Goal: Task Accomplishment & Management: Manage account settings

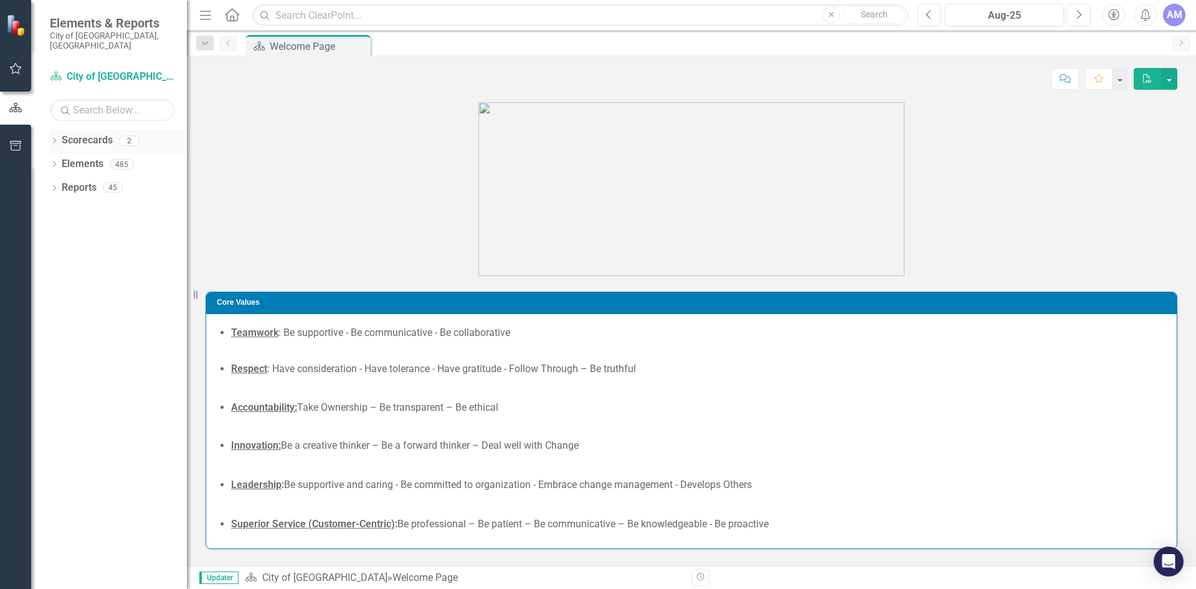
click at [58, 138] on icon "Dropdown" at bounding box center [54, 141] width 9 height 7
click at [60, 161] on icon at bounding box center [61, 164] width 3 height 6
click at [98, 181] on link "City Clerk's Office" at bounding box center [134, 188] width 106 height 14
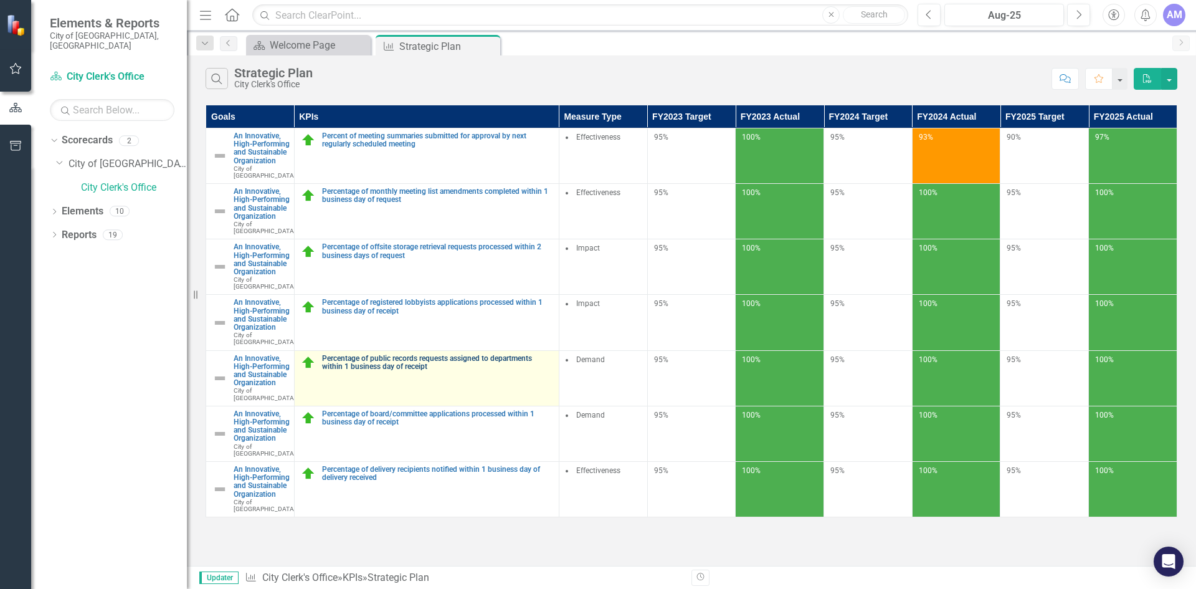
click at [399, 371] on link "Percentage of public records requests assigned to departments within 1 business…" at bounding box center [437, 363] width 231 height 16
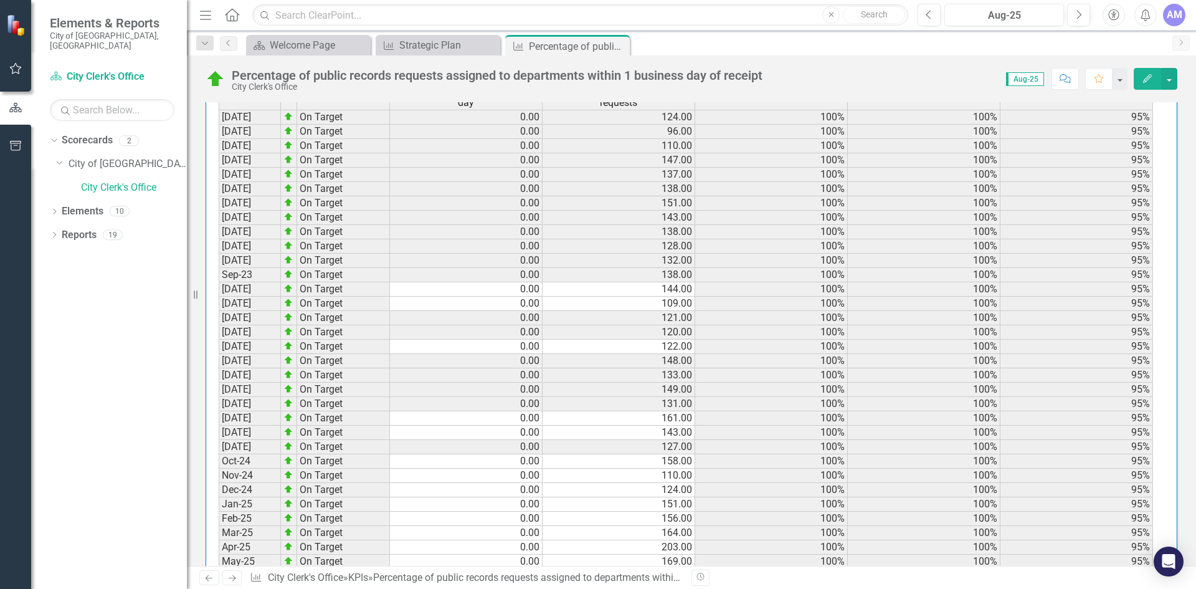
scroll to position [1209, 0]
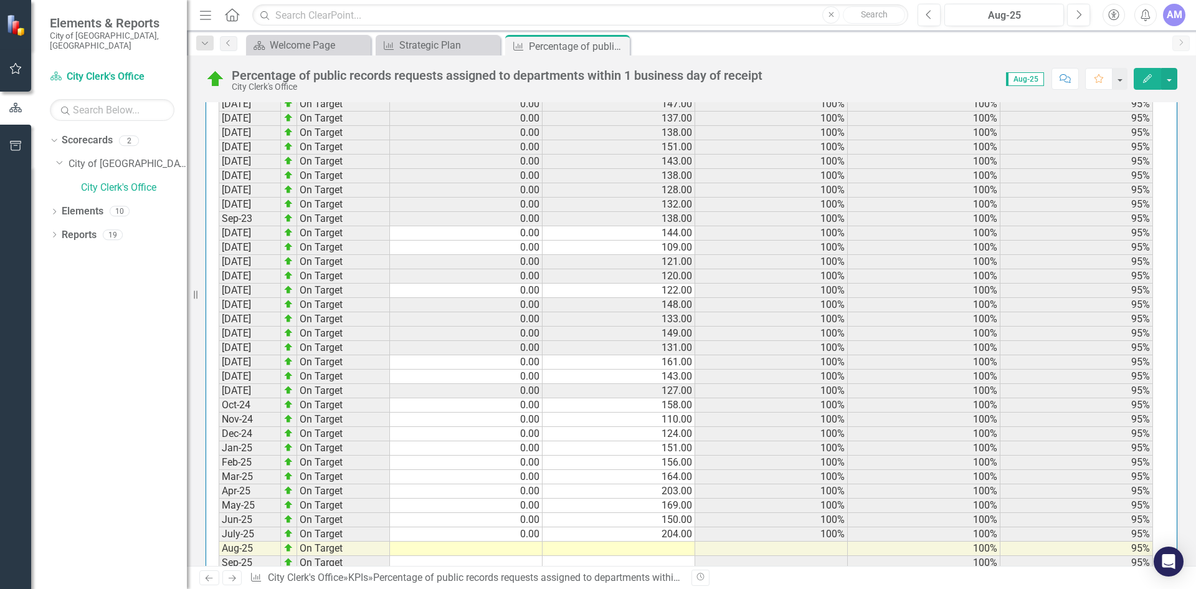
click at [507, 541] on td at bounding box center [466, 548] width 153 height 14
type textarea "0"
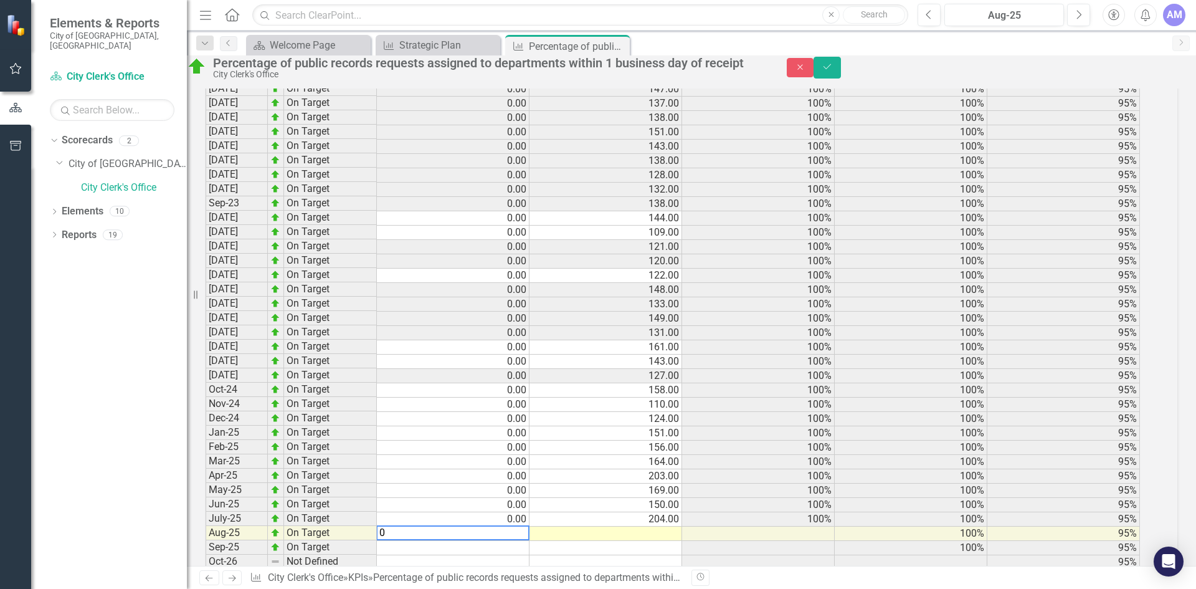
scroll to position [1217, 0]
type textarea "172"
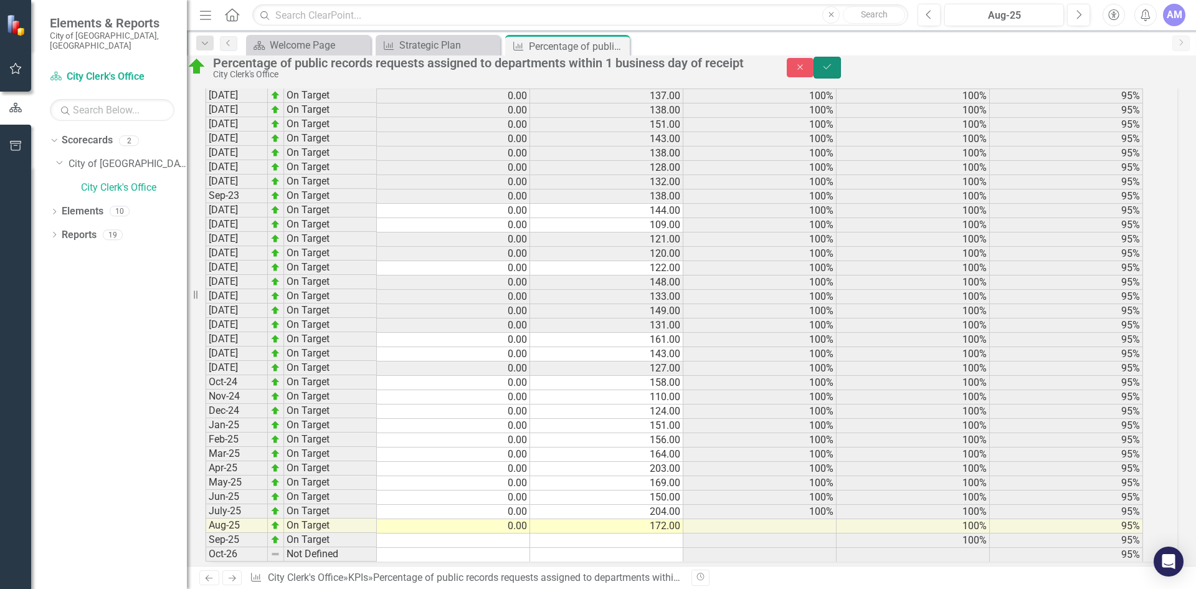
click at [841, 72] on button "Save" at bounding box center [827, 68] width 27 height 22
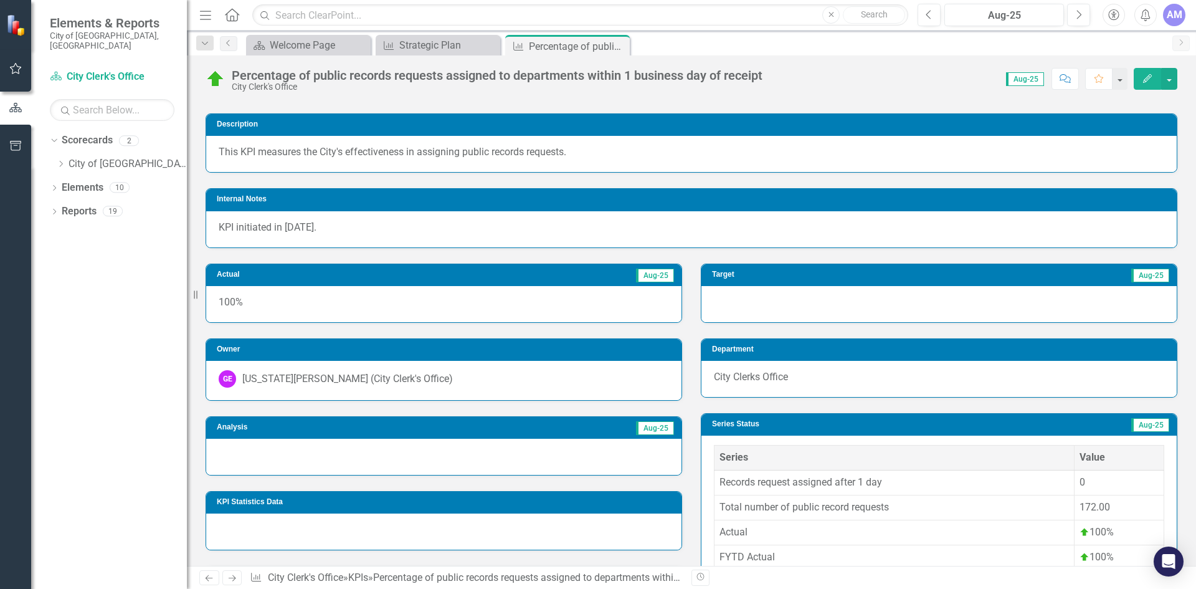
scroll to position [0, 0]
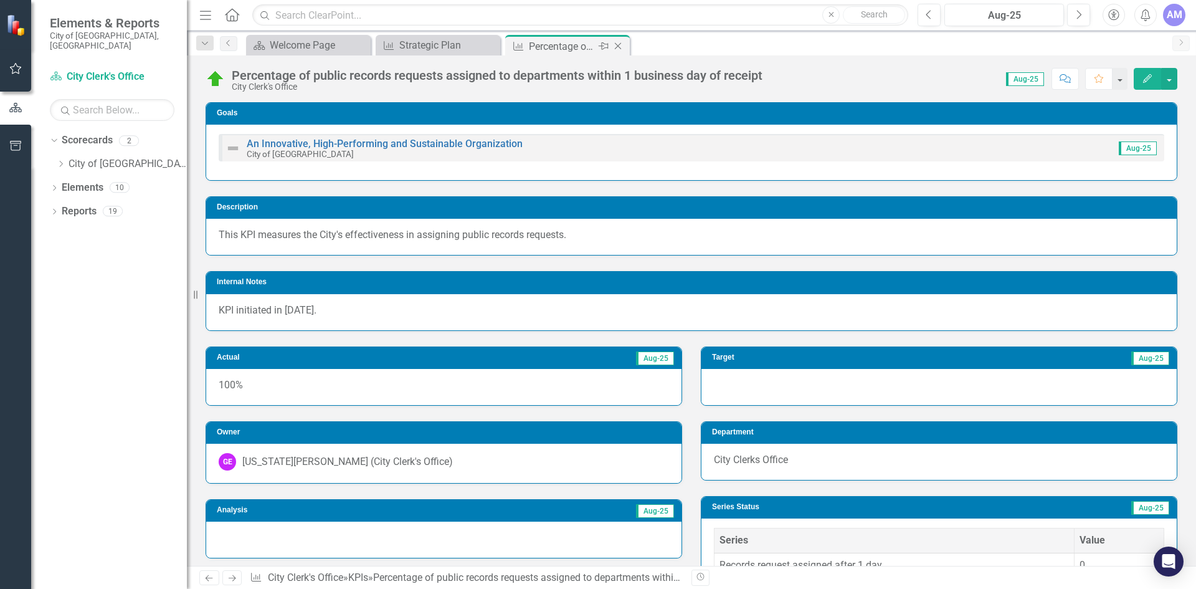
click at [620, 45] on icon "Close" at bounding box center [618, 46] width 12 height 10
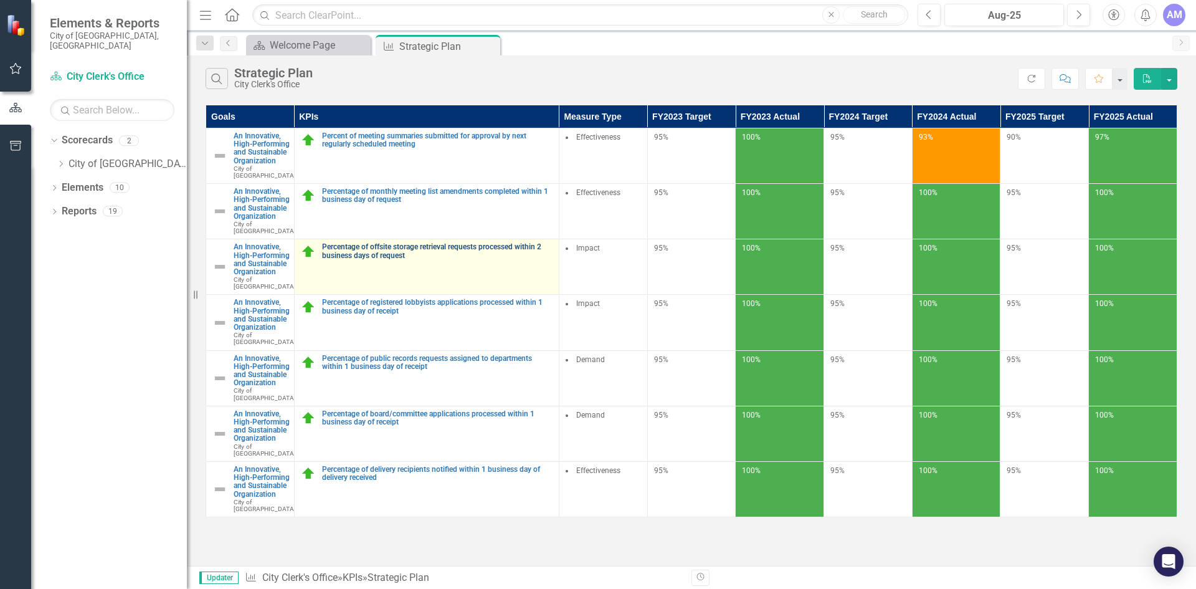
click at [360, 259] on link "Percentage of offsite storage retrieval requests processed within 2 business da…" at bounding box center [437, 251] width 231 height 16
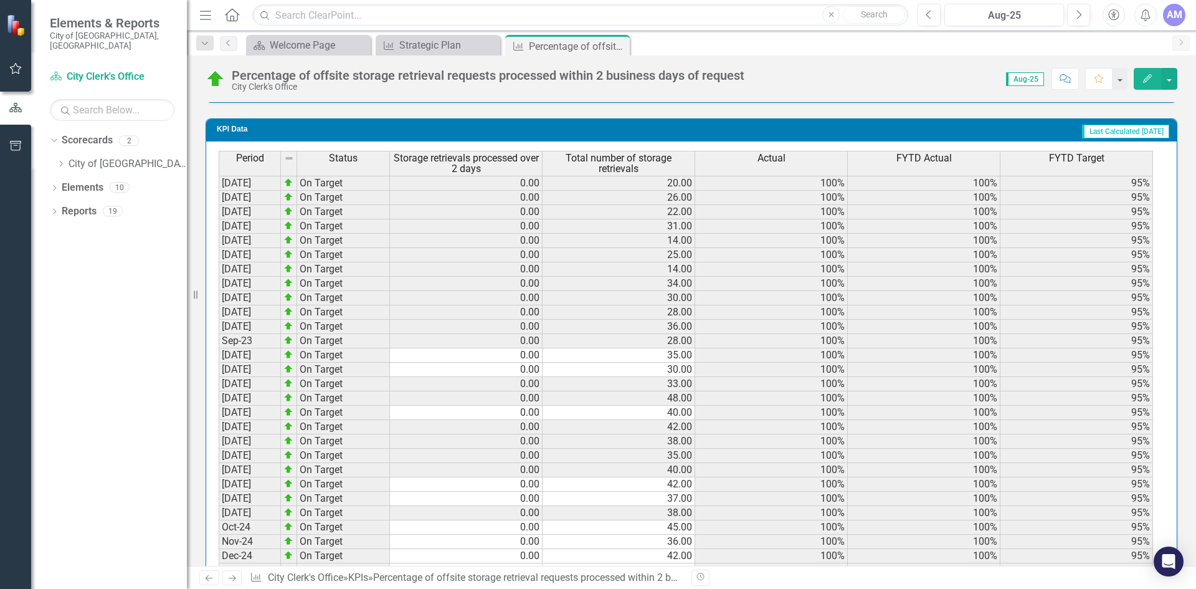
scroll to position [1209, 0]
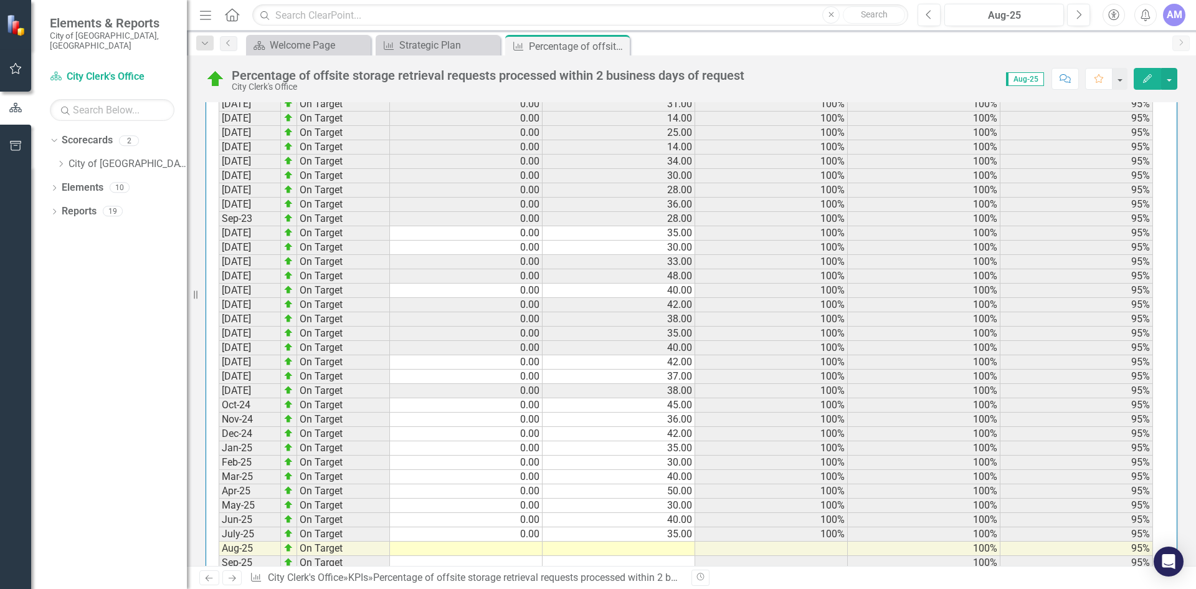
click at [530, 541] on td at bounding box center [466, 548] width 153 height 14
type textarea "0"
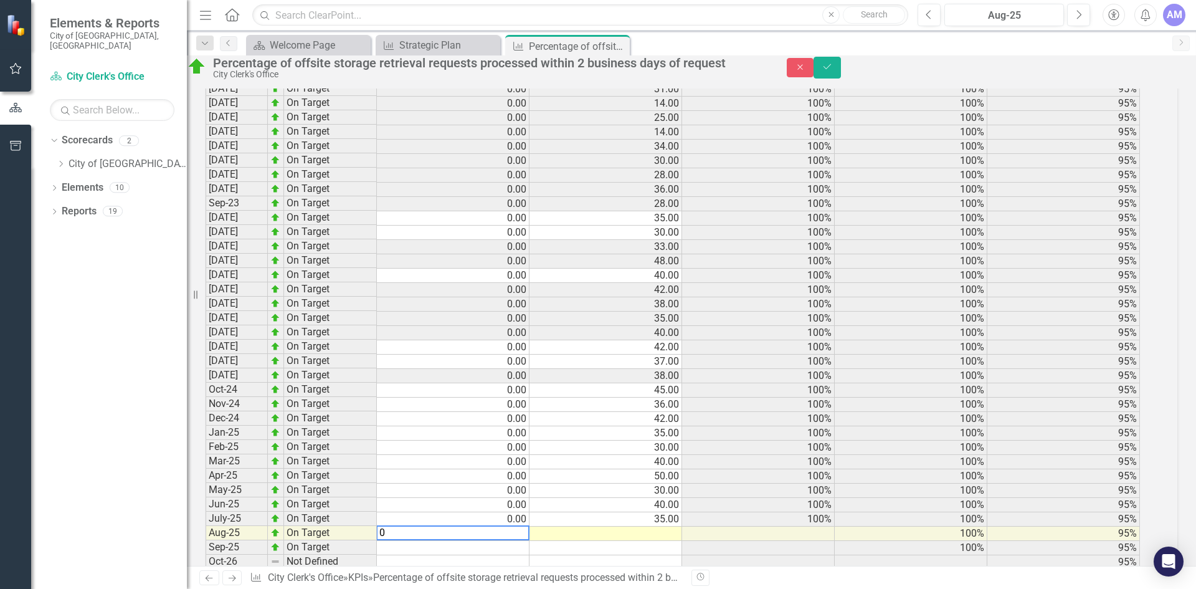
scroll to position [1217, 0]
type textarea "30"
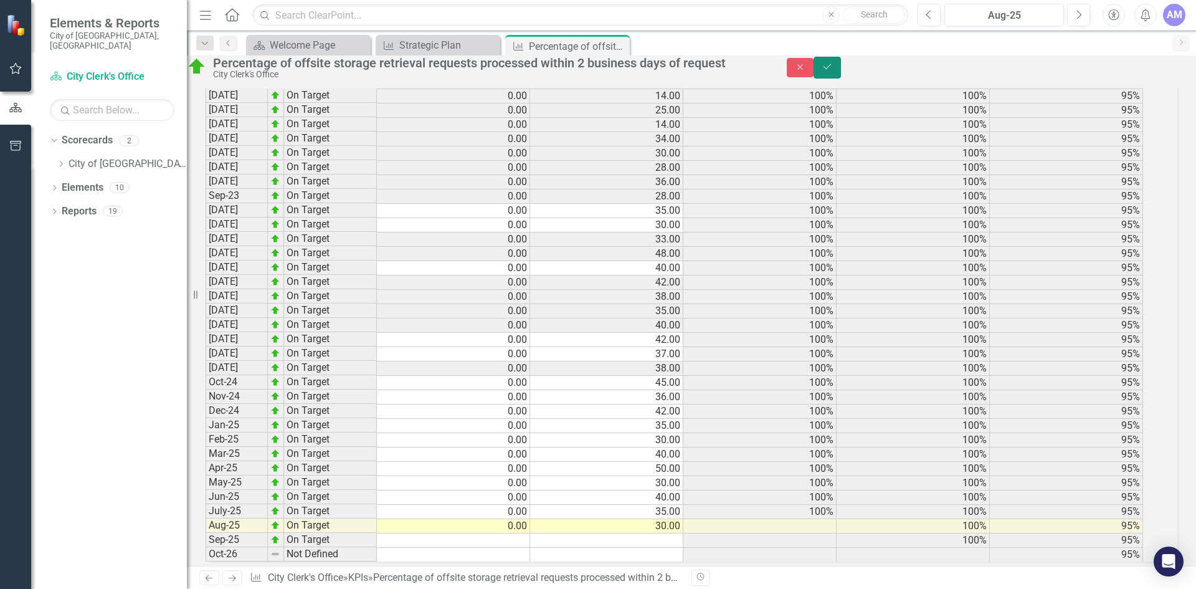
click at [841, 72] on button "Save" at bounding box center [827, 68] width 27 height 22
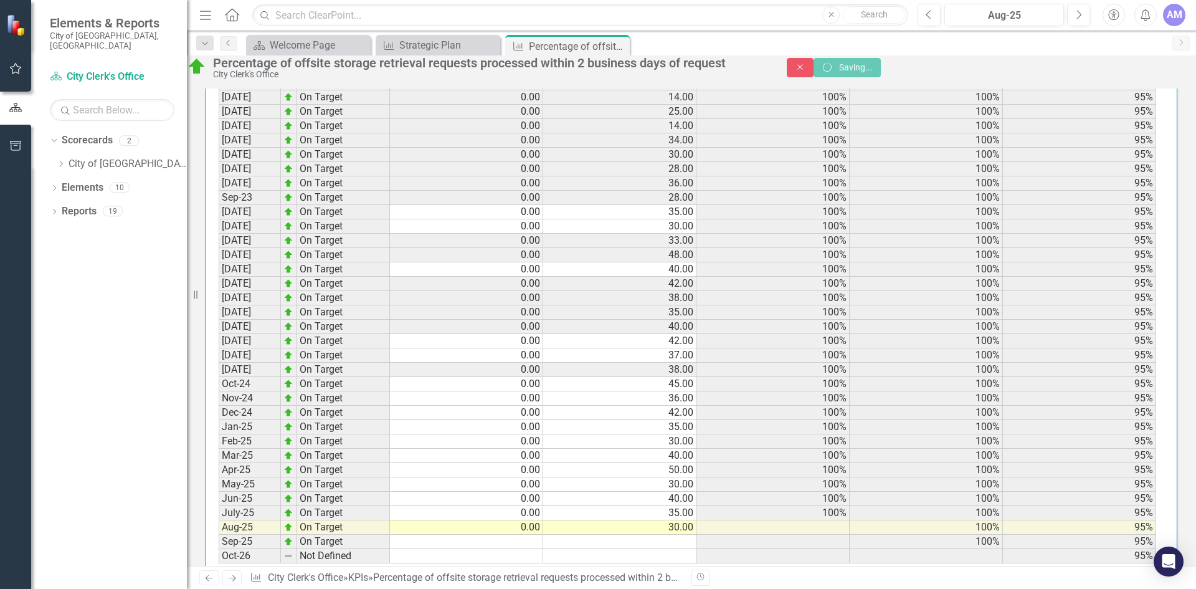
scroll to position [1209, 0]
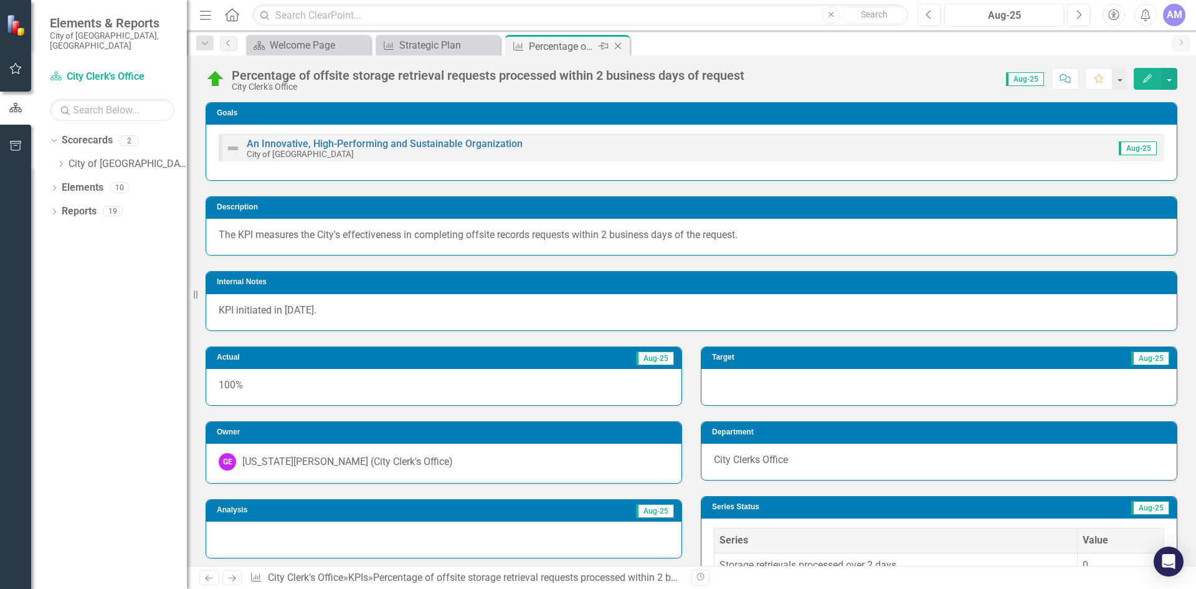
click at [620, 41] on icon "Close" at bounding box center [618, 46] width 12 height 10
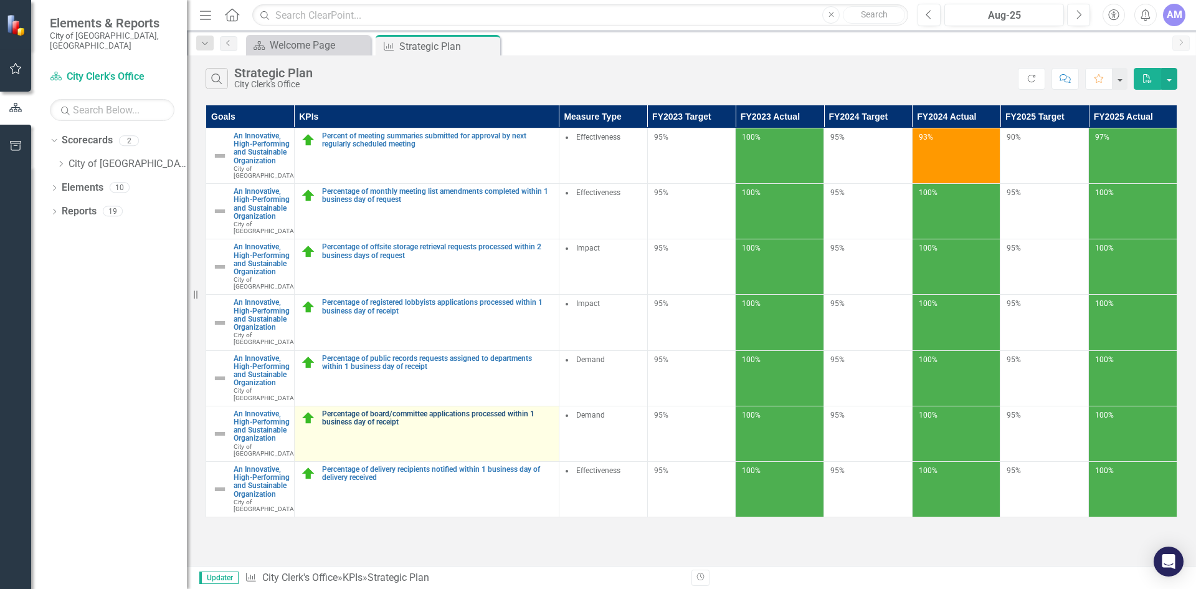
click at [462, 426] on link "Percentage of board/committee applications processed within 1 business day of r…" at bounding box center [437, 418] width 231 height 16
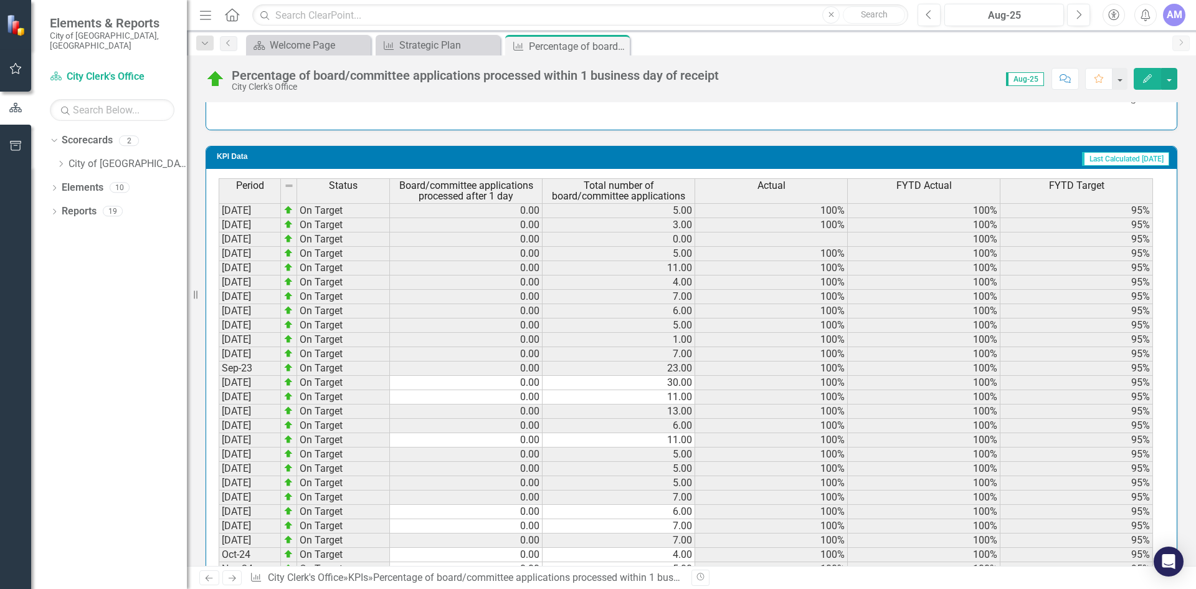
scroll to position [1237, 0]
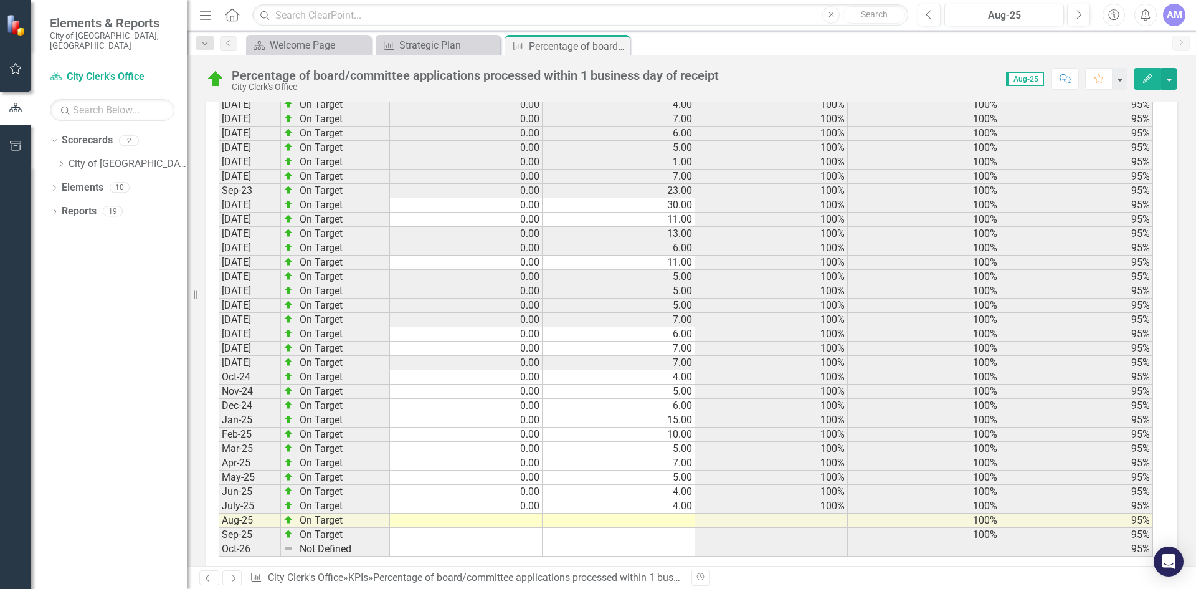
click at [523, 513] on td at bounding box center [466, 520] width 153 height 14
type textarea "0"
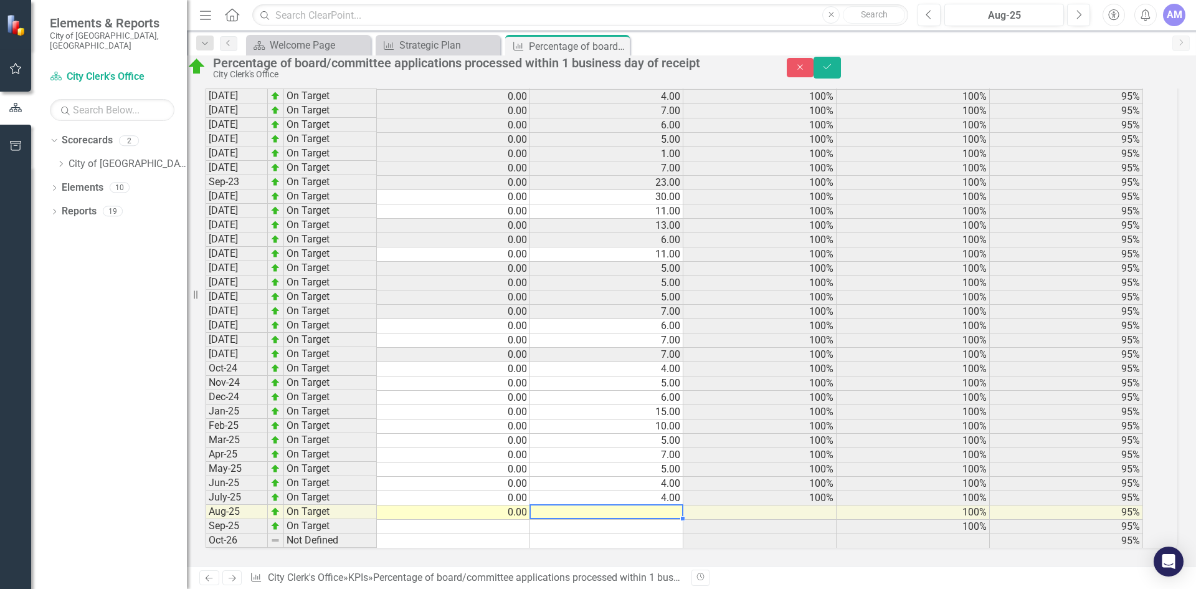
type textarea "1"
click at [841, 79] on button "Save" at bounding box center [827, 68] width 27 height 22
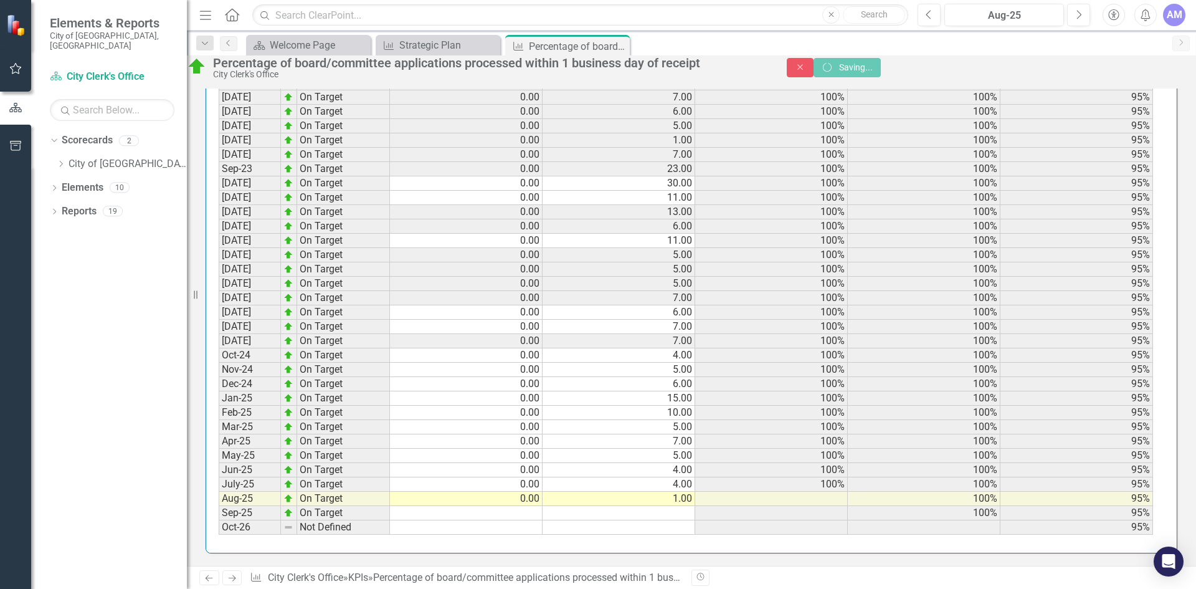
scroll to position [1237, 0]
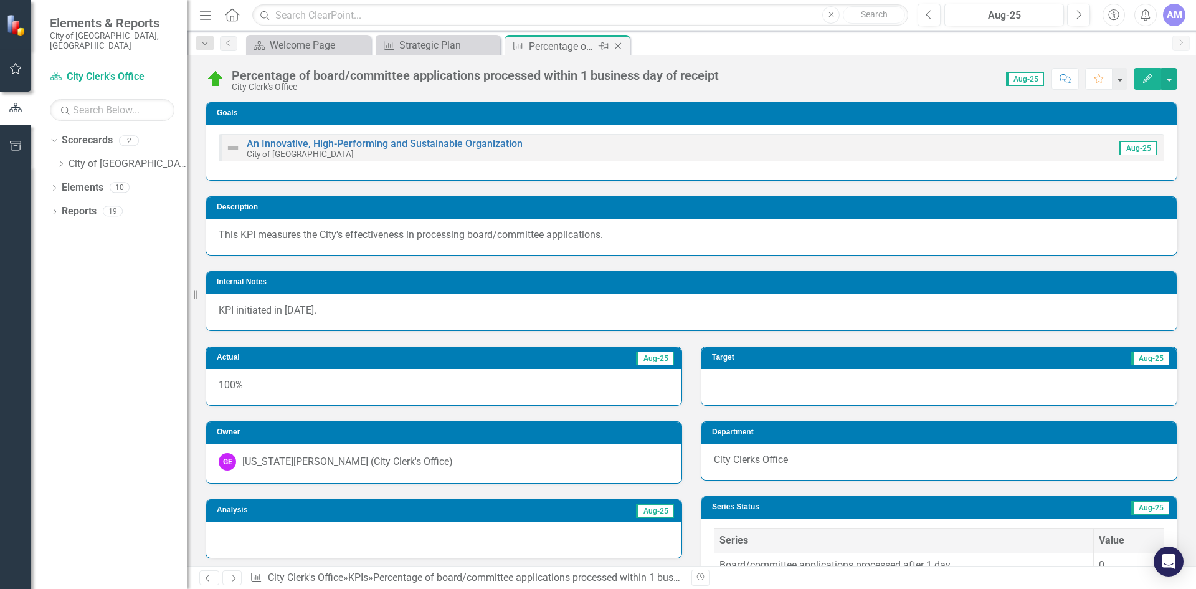
click at [619, 42] on icon "Close" at bounding box center [618, 46] width 12 height 10
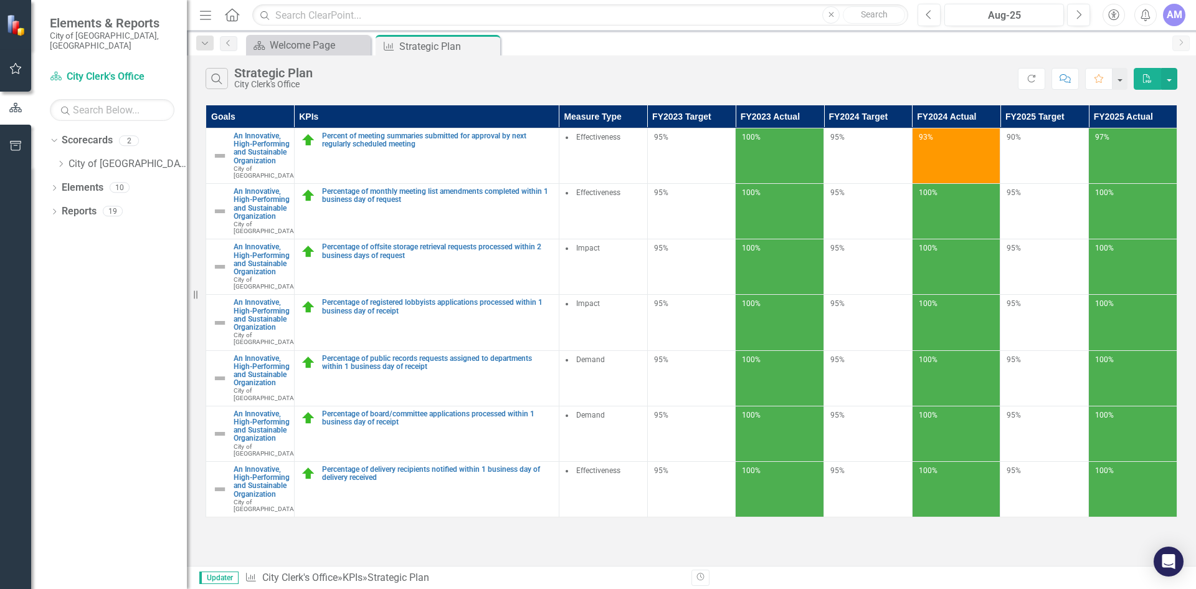
scroll to position [21, 0]
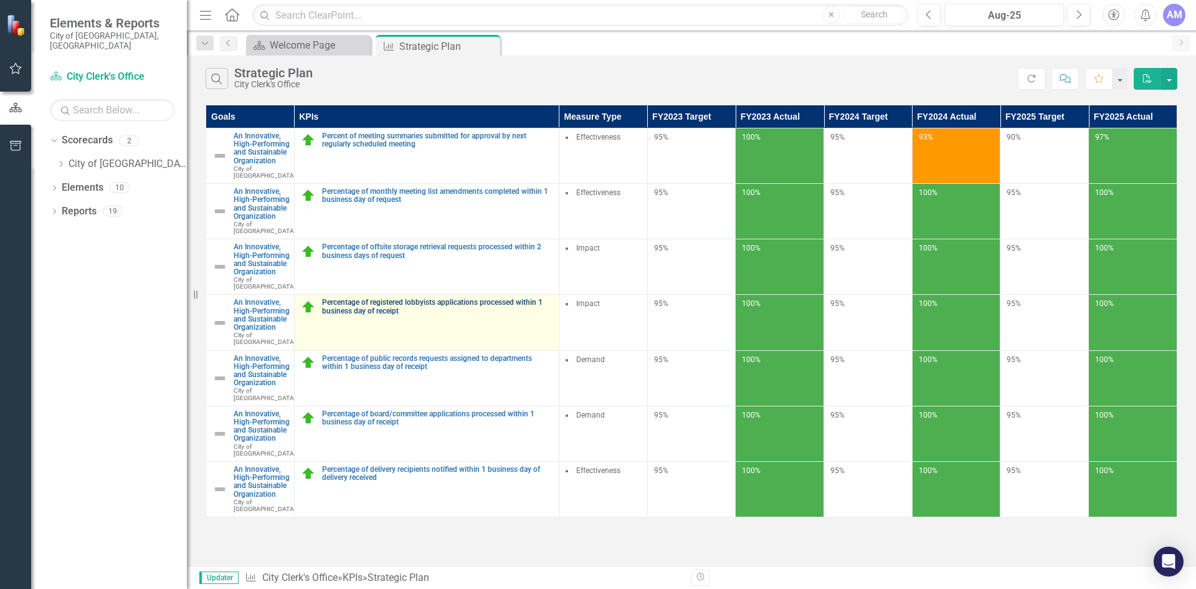
click at [429, 307] on link "Percentage of registered lobbyists applications processed within 1 business day…" at bounding box center [437, 306] width 231 height 16
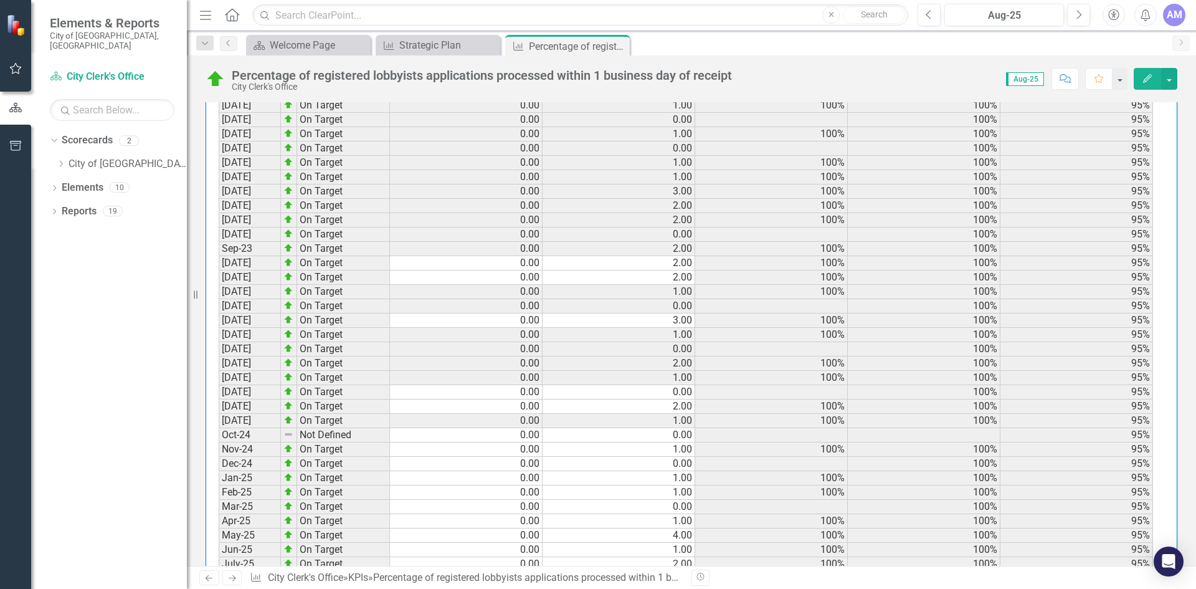
scroll to position [1209, 0]
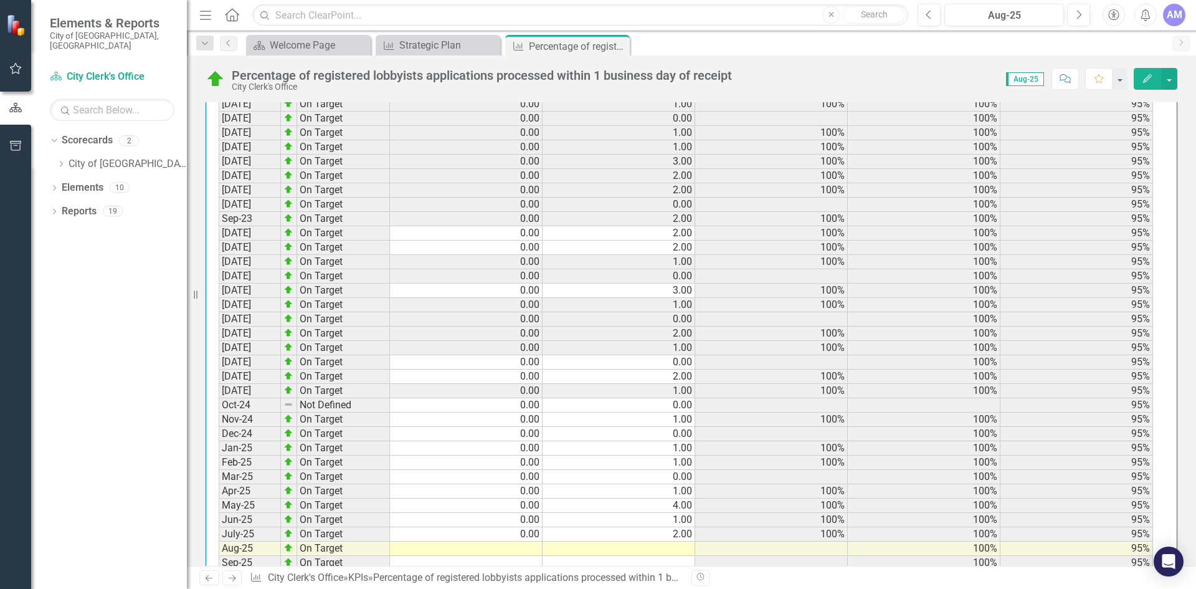
click at [490, 541] on td at bounding box center [466, 548] width 153 height 14
type textarea "0"
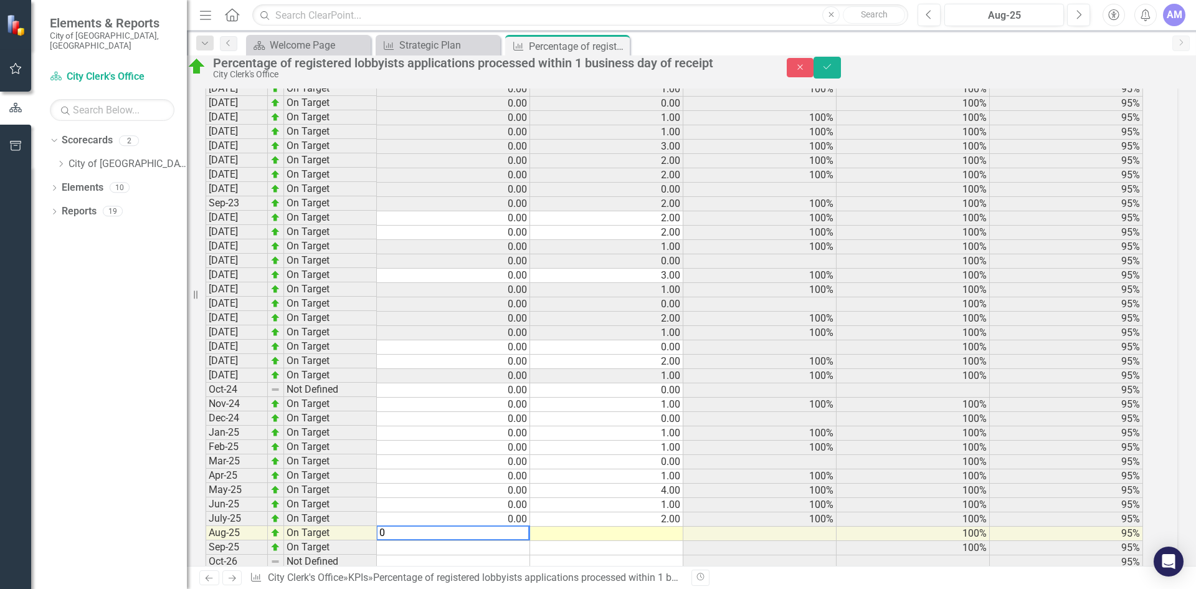
scroll to position [1217, 0]
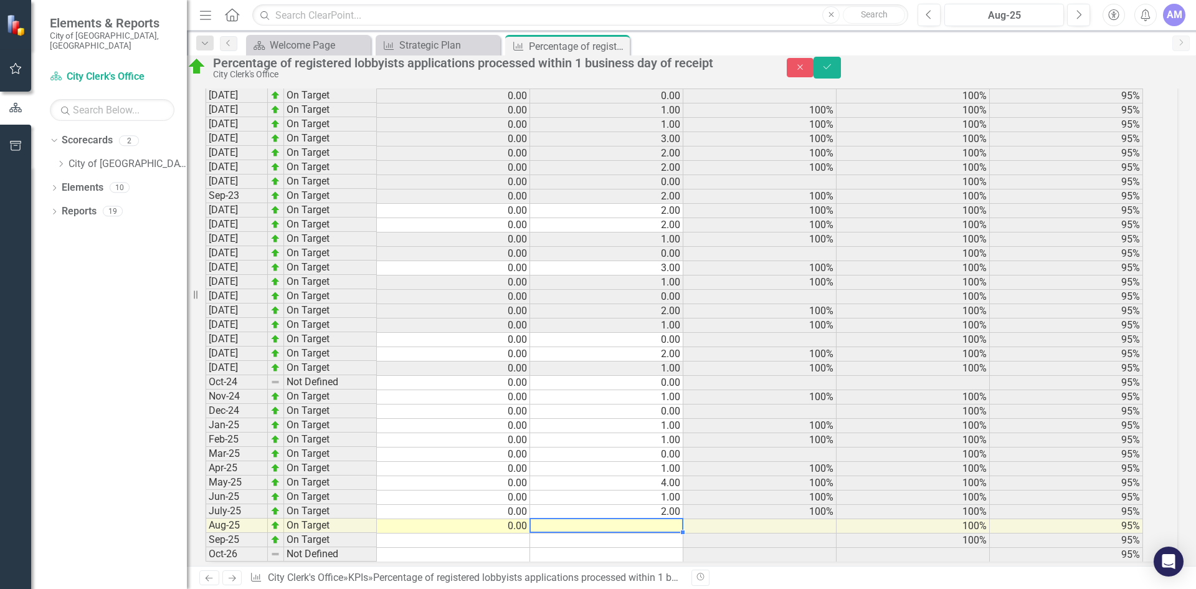
type textarea "0"
click at [833, 71] on icon "Save" at bounding box center [827, 66] width 11 height 9
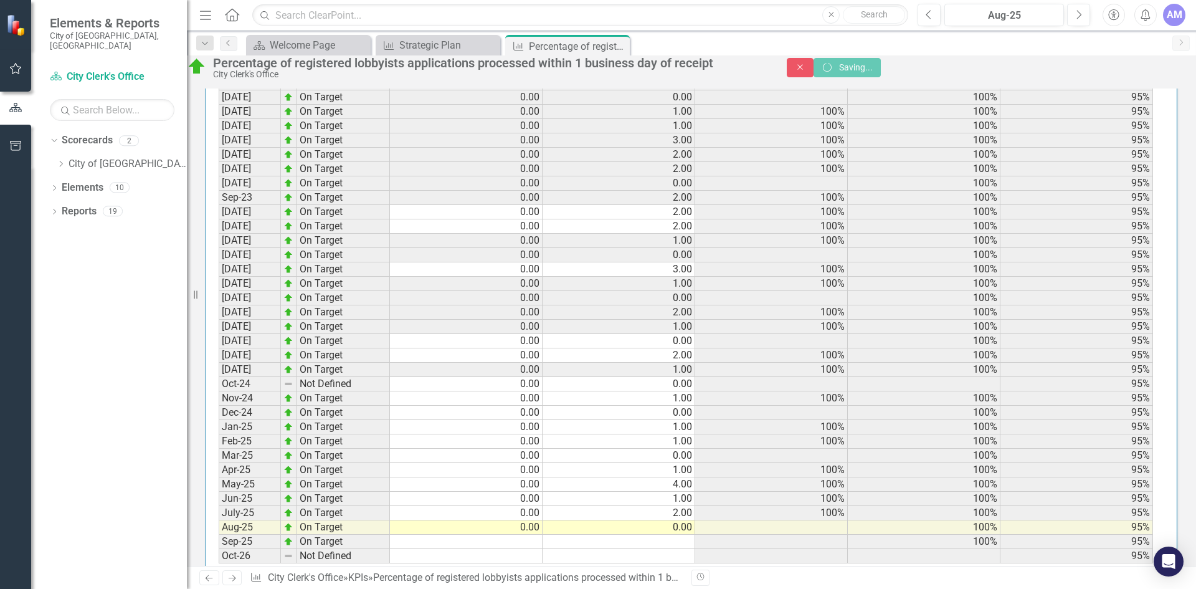
scroll to position [1209, 0]
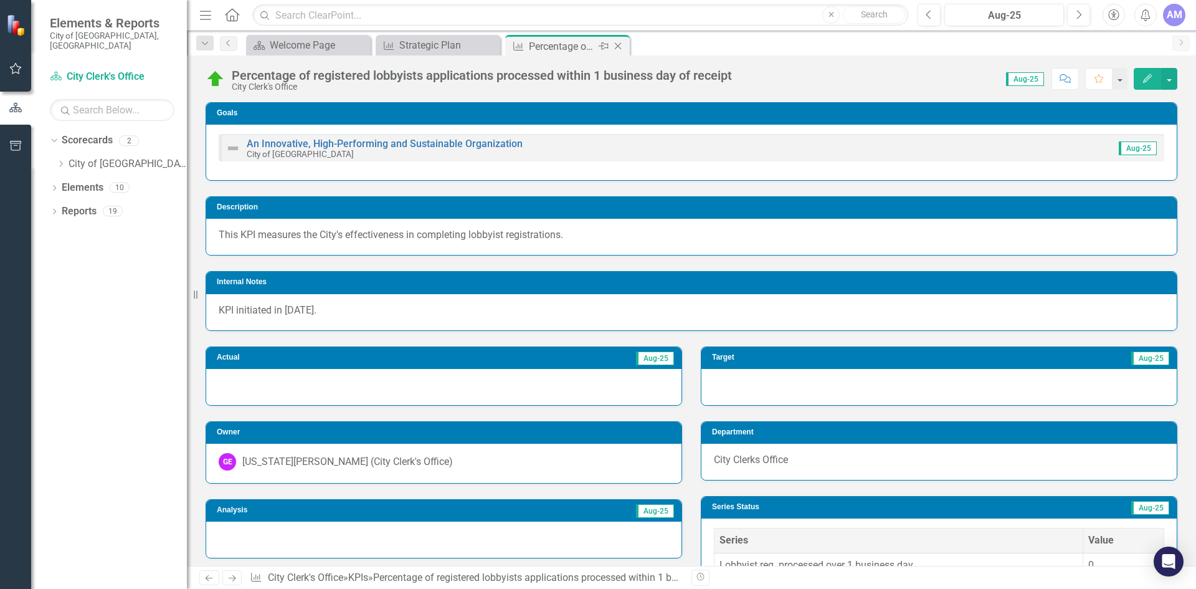
click at [619, 42] on icon "Close" at bounding box center [618, 46] width 12 height 10
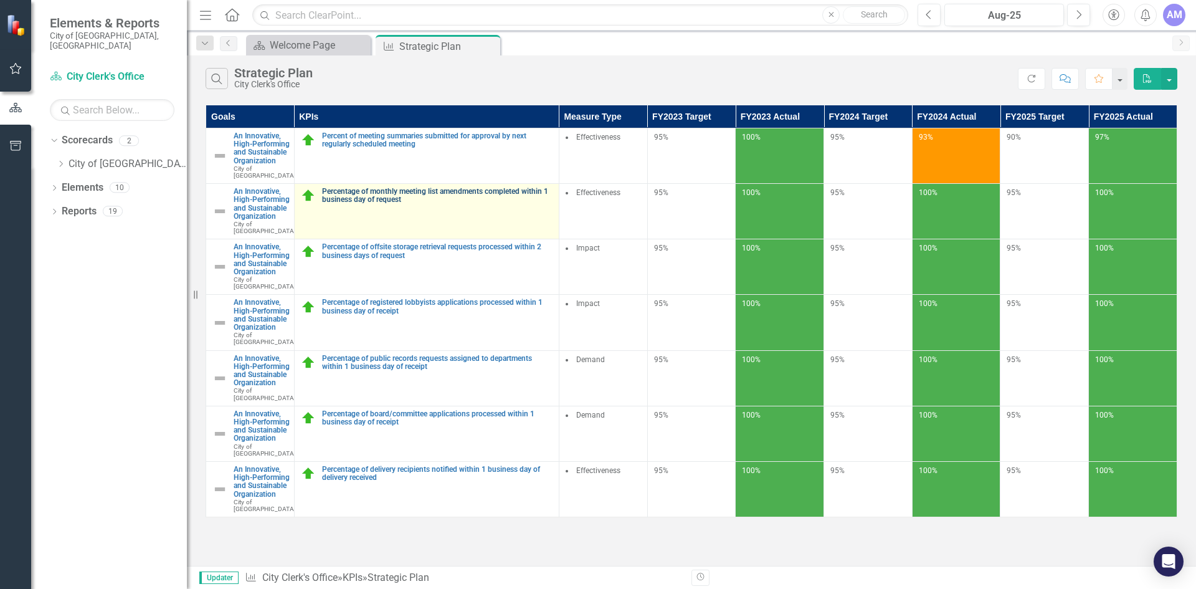
click at [484, 196] on link "Percentage of monthly meeting list amendments completed within 1 business day o…" at bounding box center [437, 196] width 231 height 16
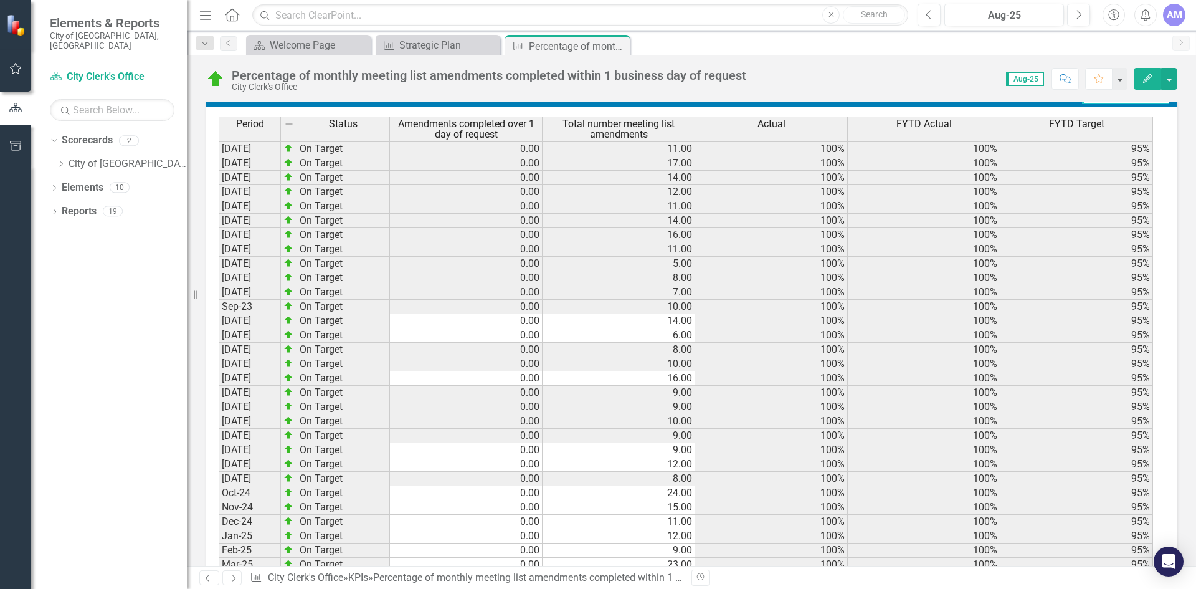
scroll to position [1209, 0]
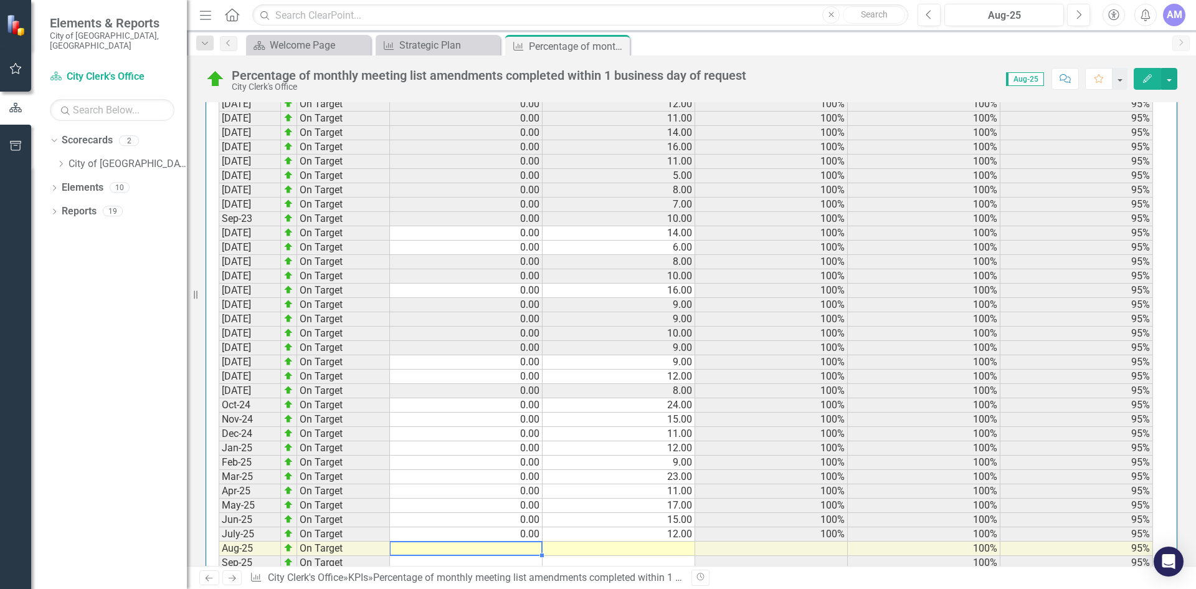
click at [528, 541] on td at bounding box center [466, 548] width 153 height 14
type textarea "0"
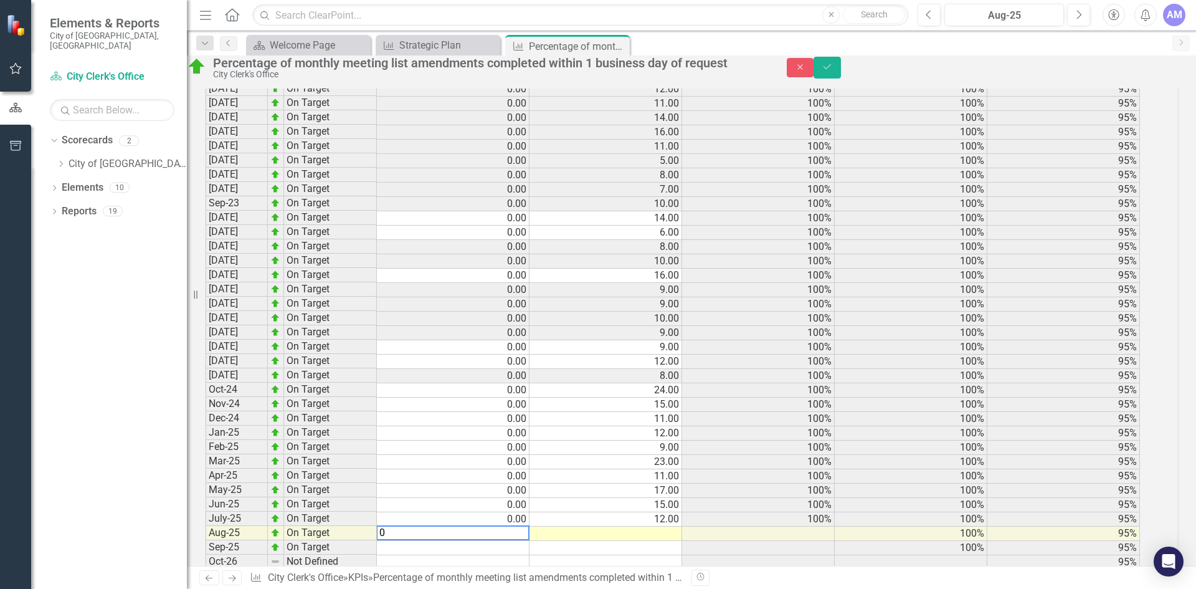
scroll to position [1217, 0]
type textarea "24"
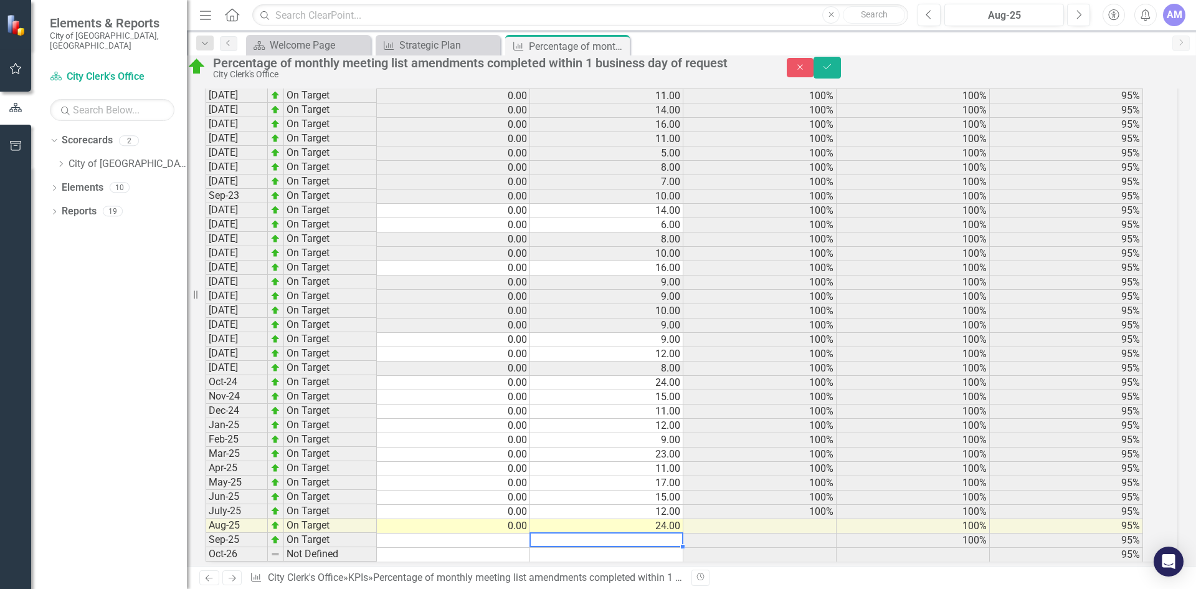
click at [206, 406] on div "Period Status Amendments completed over 1 day of request Total number meeting l…" at bounding box center [206, 284] width 0 height 556
click at [833, 71] on icon "Save" at bounding box center [827, 66] width 11 height 9
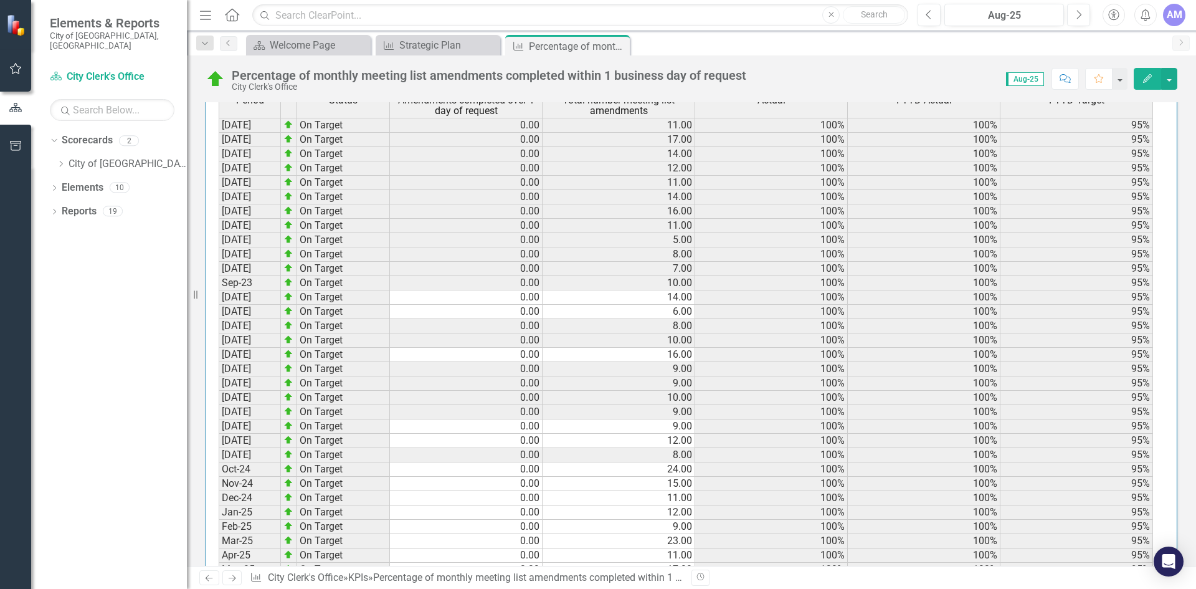
scroll to position [1209, 0]
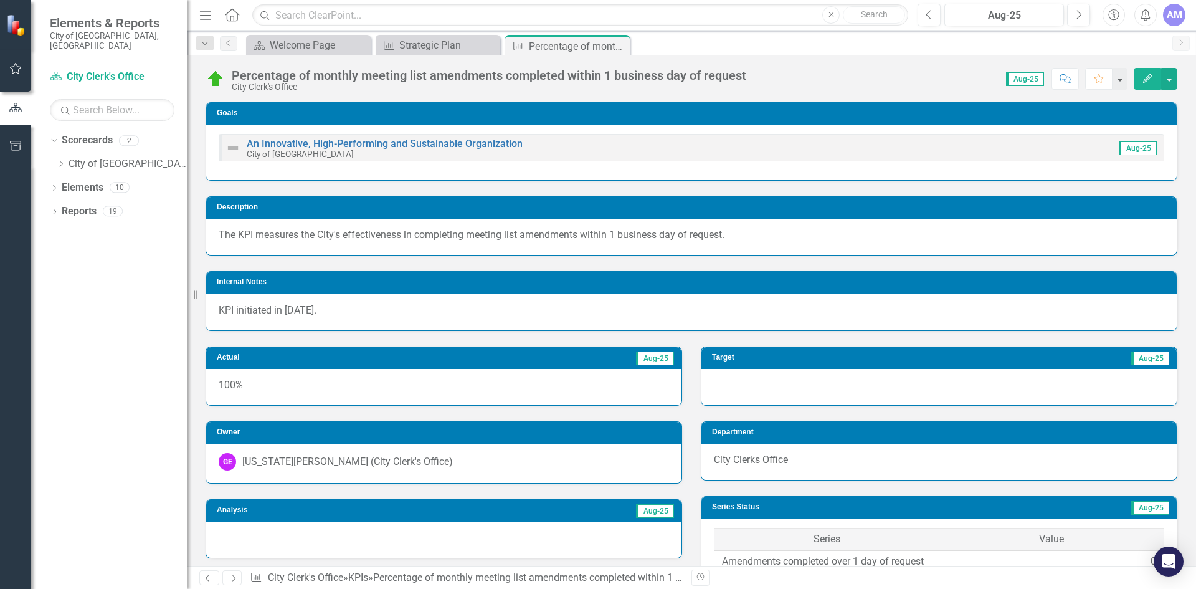
scroll to position [1209, 0]
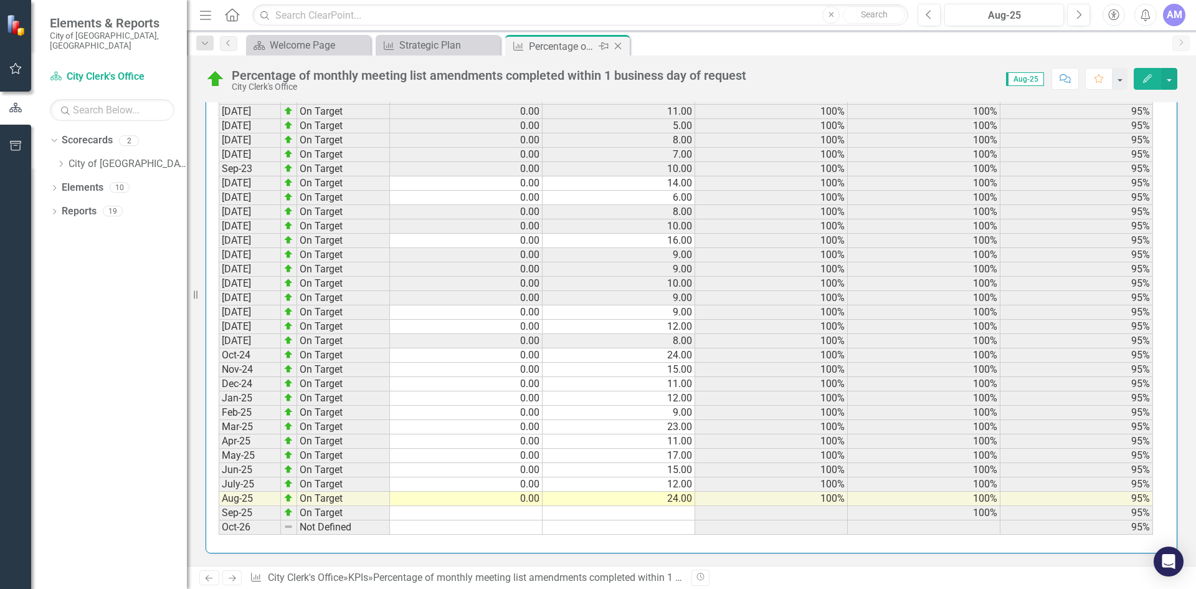
click at [621, 42] on icon "Close" at bounding box center [618, 46] width 12 height 10
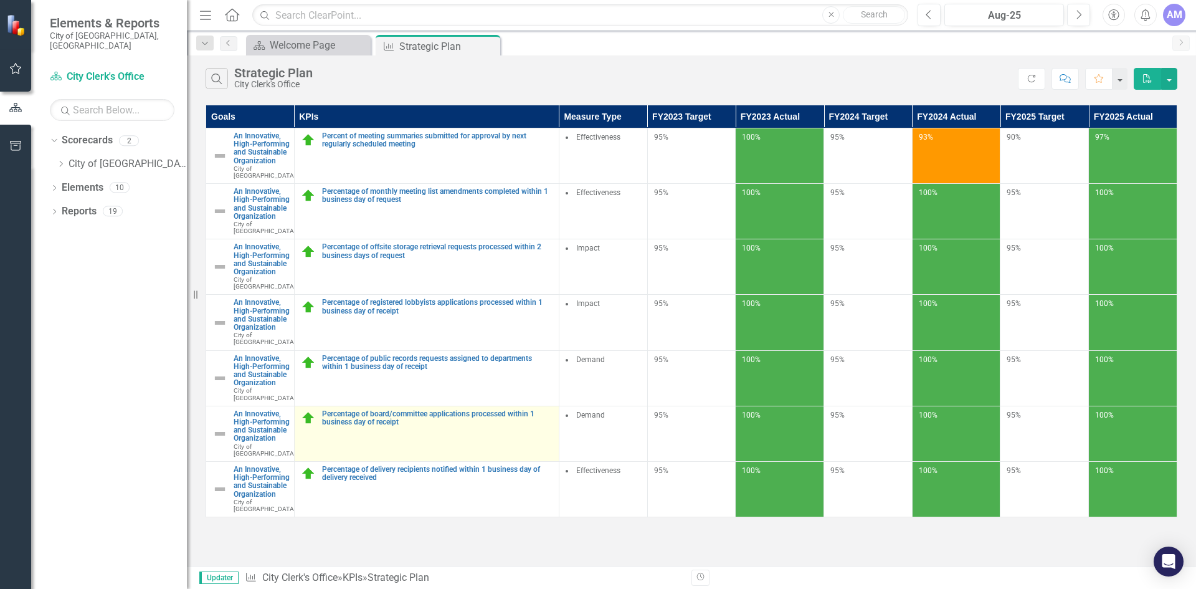
scroll to position [21, 0]
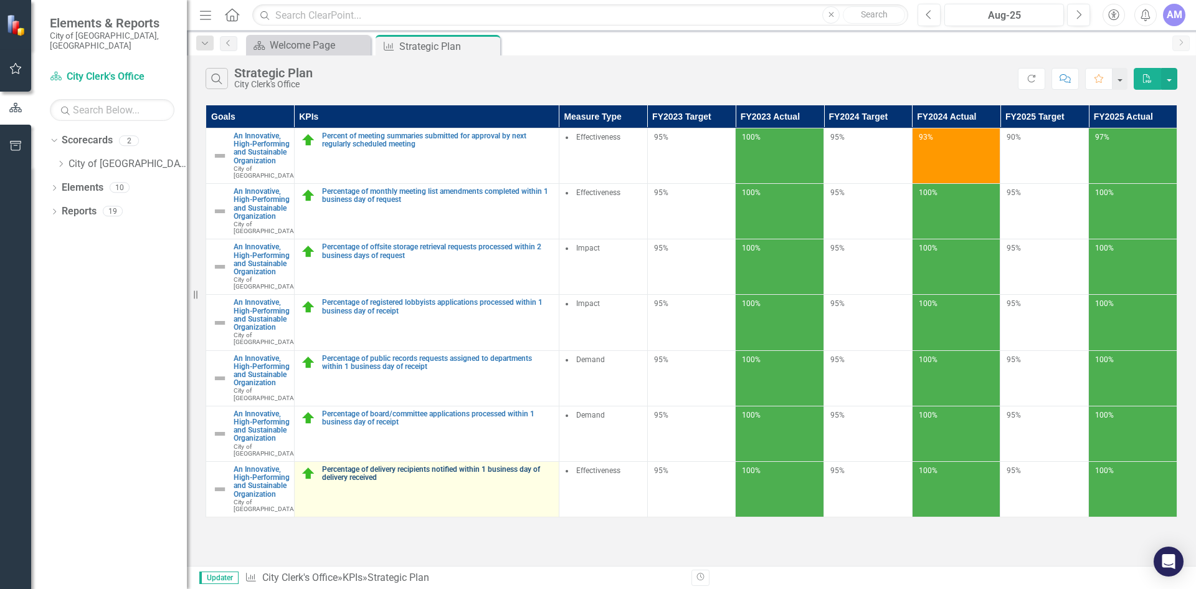
click at [342, 482] on link "Percentage of delivery recipients notified within 1 business day of delivery re…" at bounding box center [437, 473] width 231 height 16
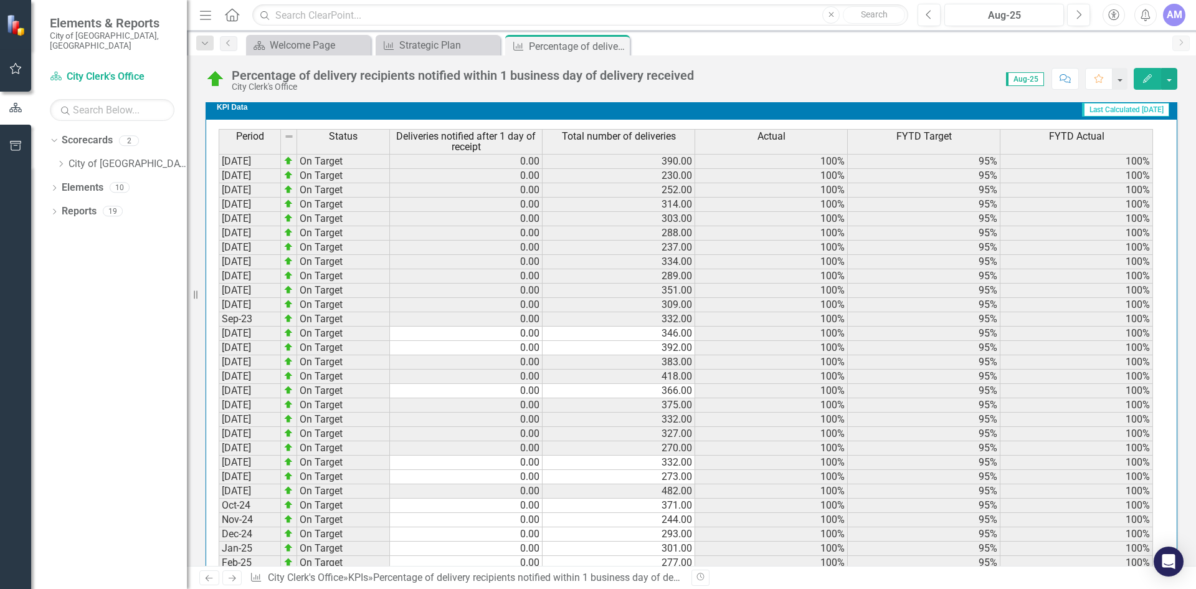
scroll to position [1209, 0]
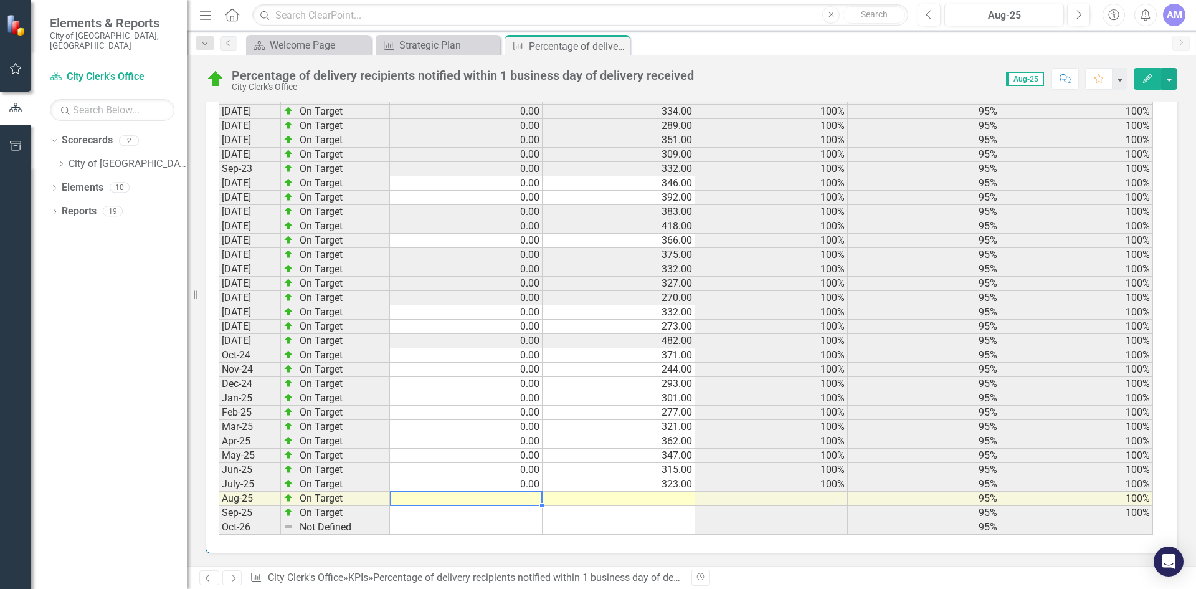
click at [519, 500] on td at bounding box center [466, 499] width 153 height 14
type textarea "0"
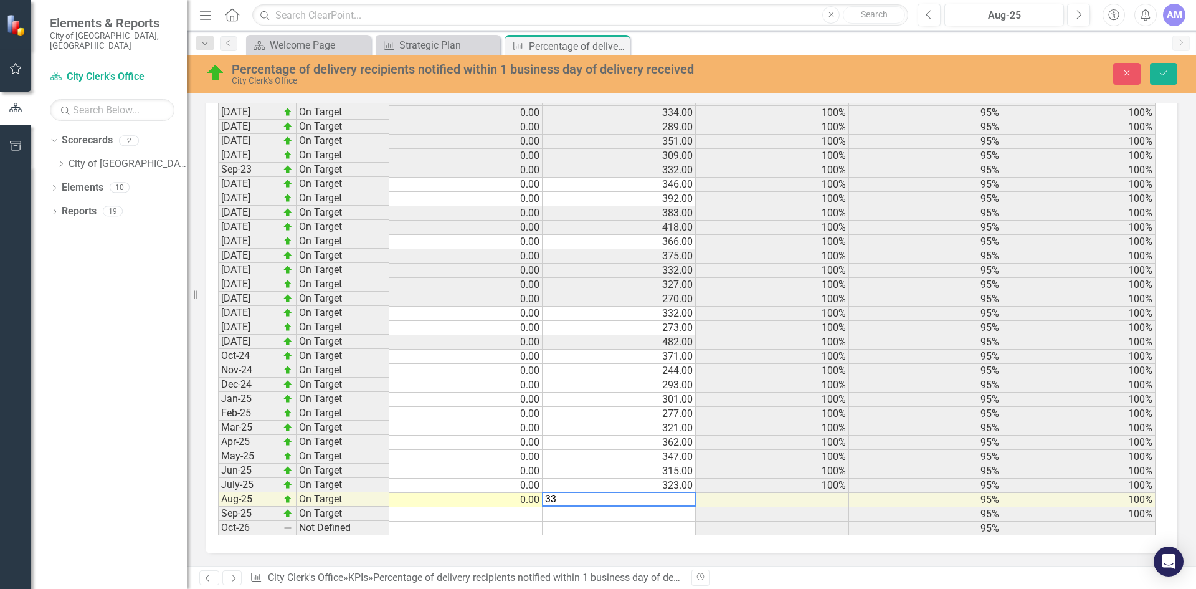
type textarea "331"
click at [1159, 77] on icon "Save" at bounding box center [1163, 73] width 11 height 9
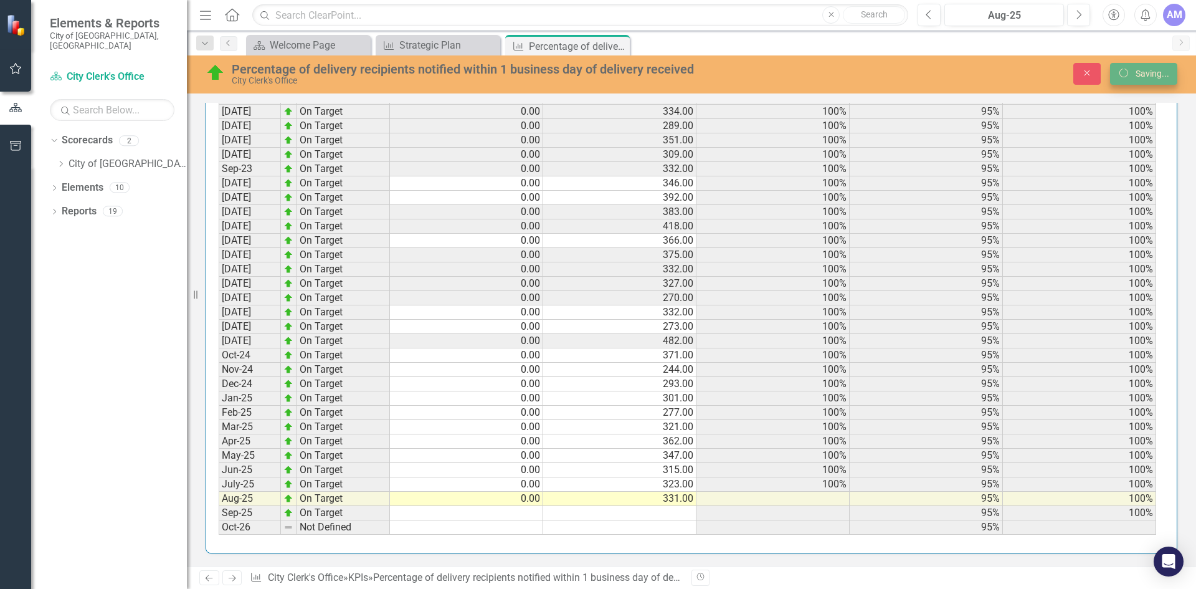
scroll to position [1209, 0]
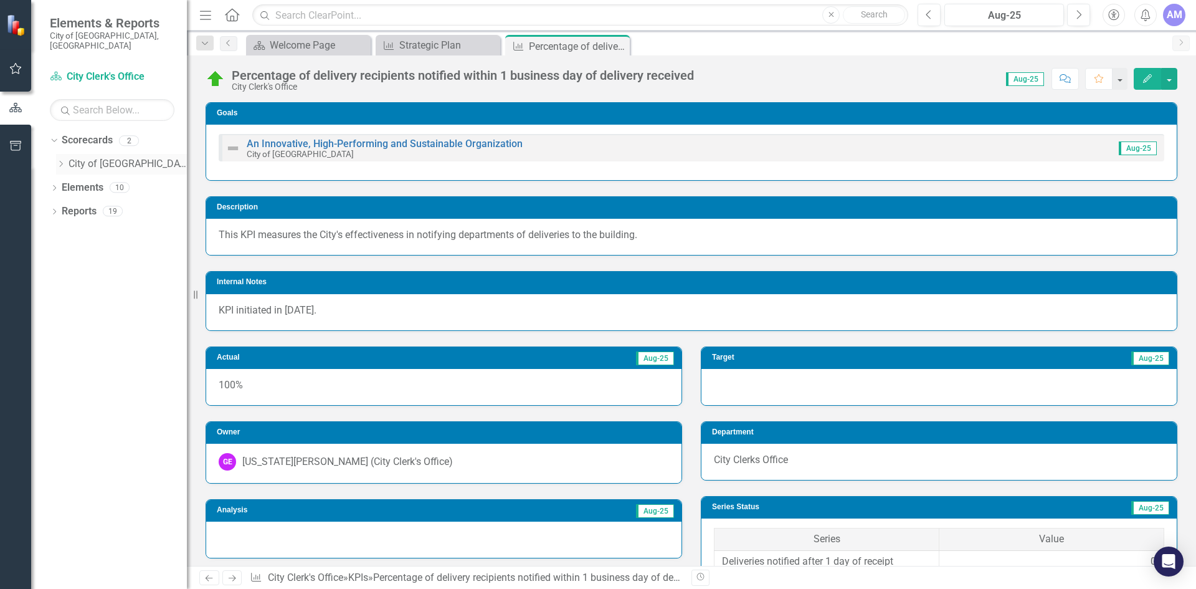
click at [58, 160] on icon "Dropdown" at bounding box center [60, 163] width 9 height 7
click at [102, 181] on link "City Clerk's Office" at bounding box center [134, 188] width 106 height 14
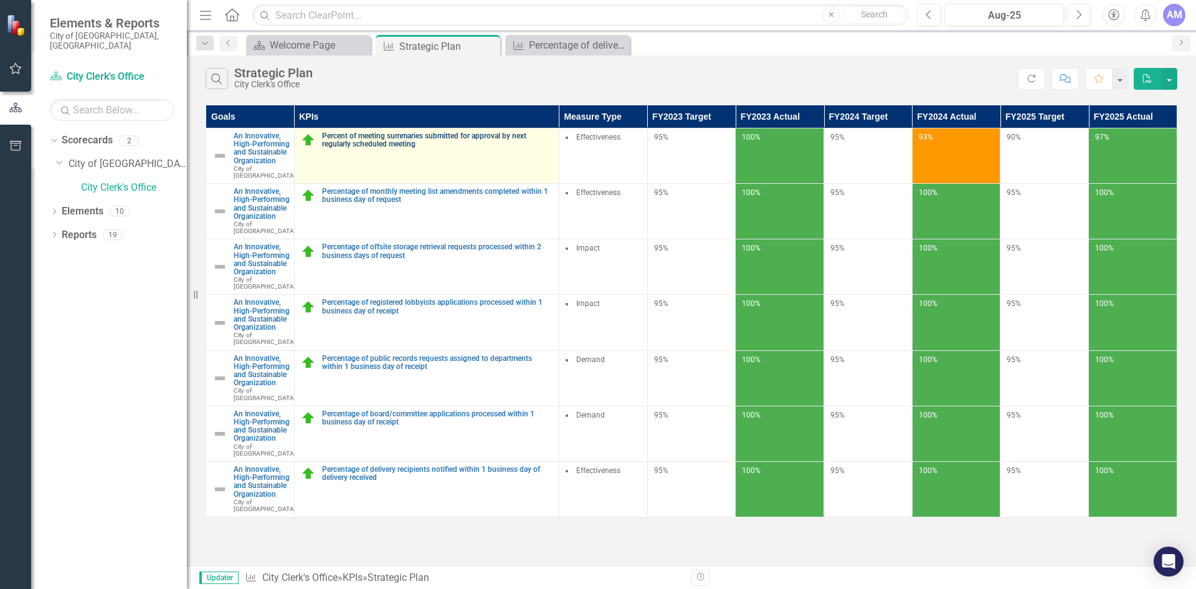
click at [370, 145] on link "Percent of meeting summaries submitted for approval by next regularly scheduled…" at bounding box center [437, 140] width 231 height 16
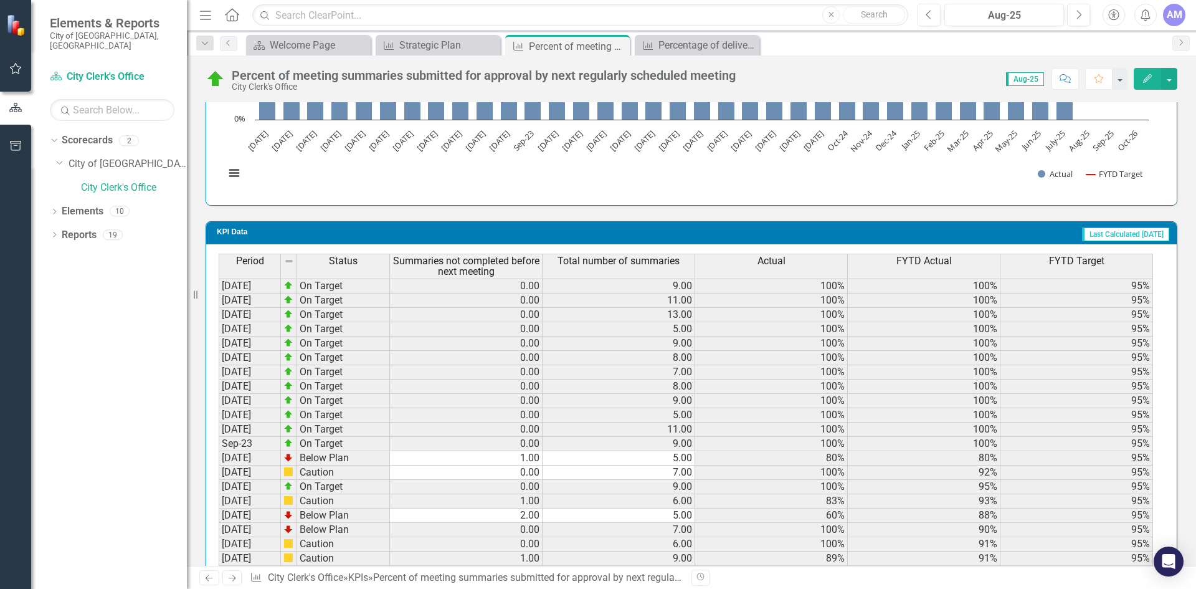
scroll to position [1224, 0]
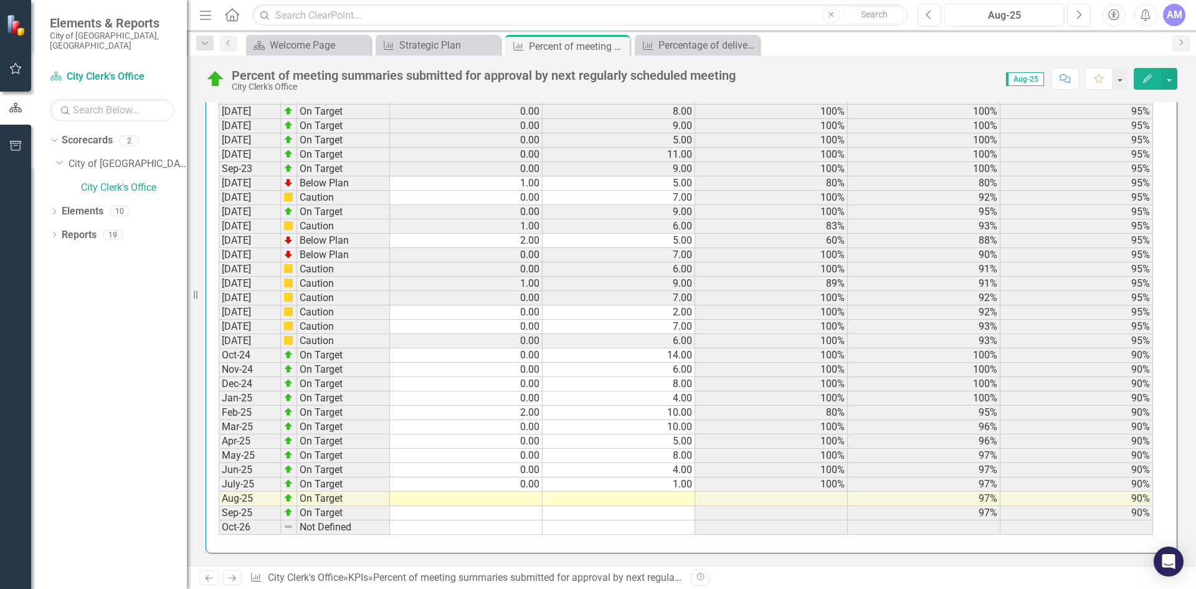
click at [531, 498] on td at bounding box center [466, 499] width 153 height 14
type textarea "0"
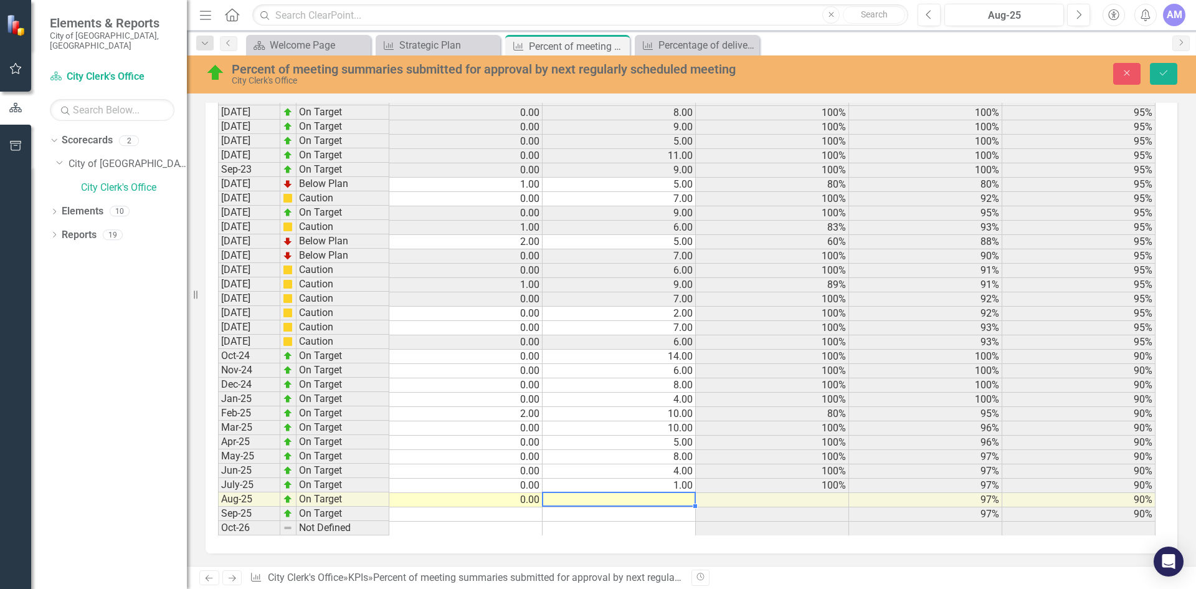
scroll to position [1231, 0]
type textarea "9"
click at [1160, 83] on button "Save" at bounding box center [1163, 74] width 27 height 22
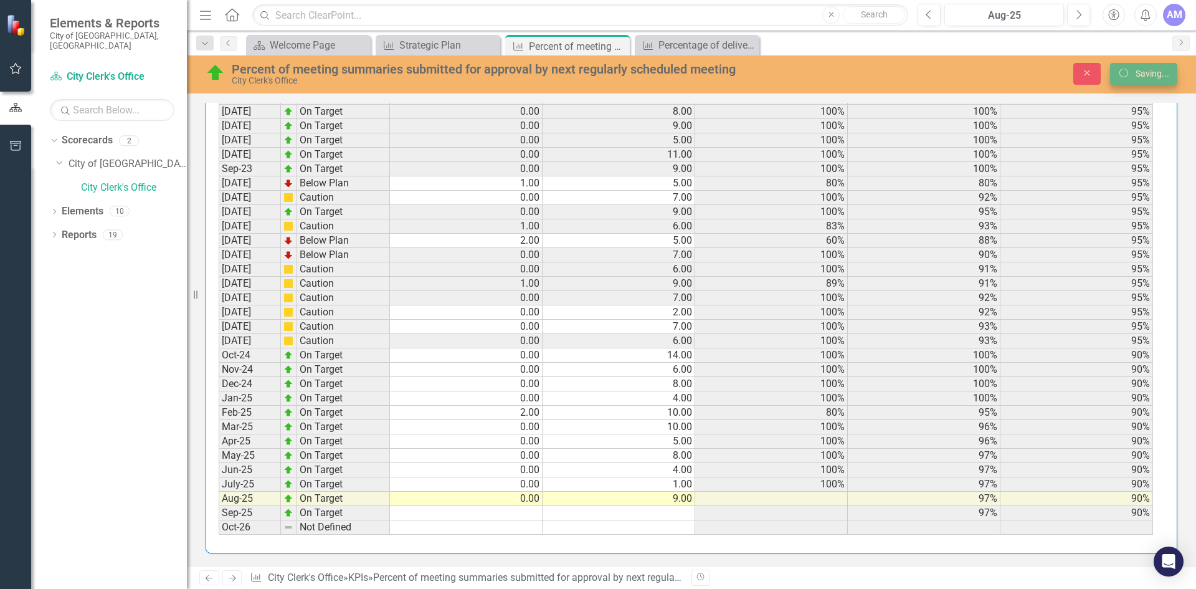
scroll to position [1224, 0]
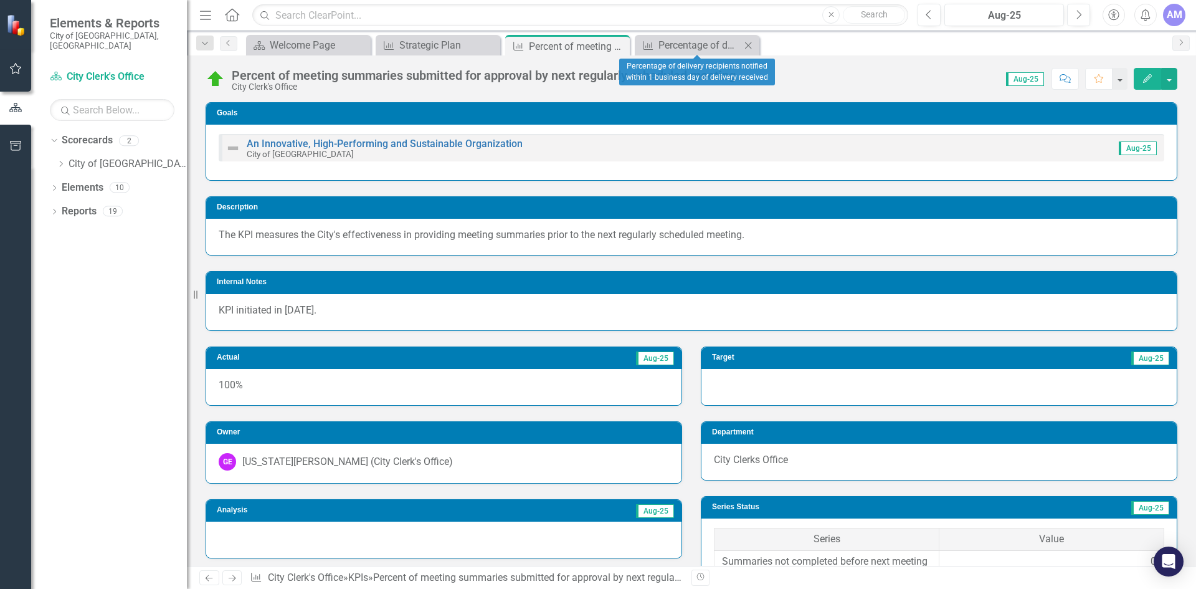
click at [748, 45] on icon "Close" at bounding box center [748, 45] width 12 height 10
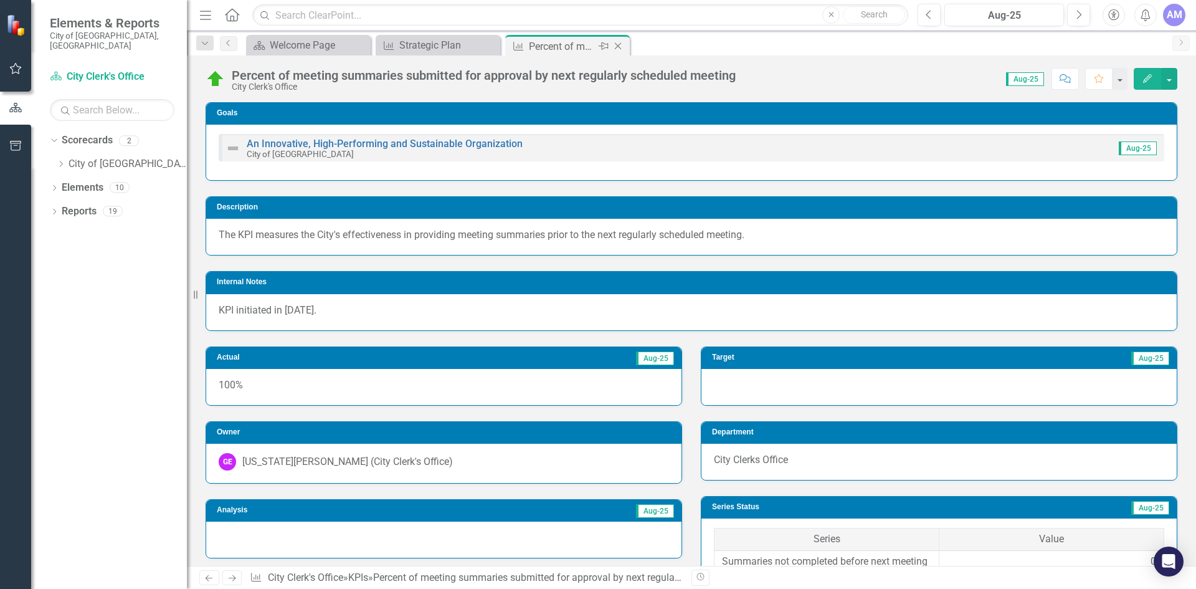
click at [620, 46] on icon "Close" at bounding box center [618, 46] width 12 height 10
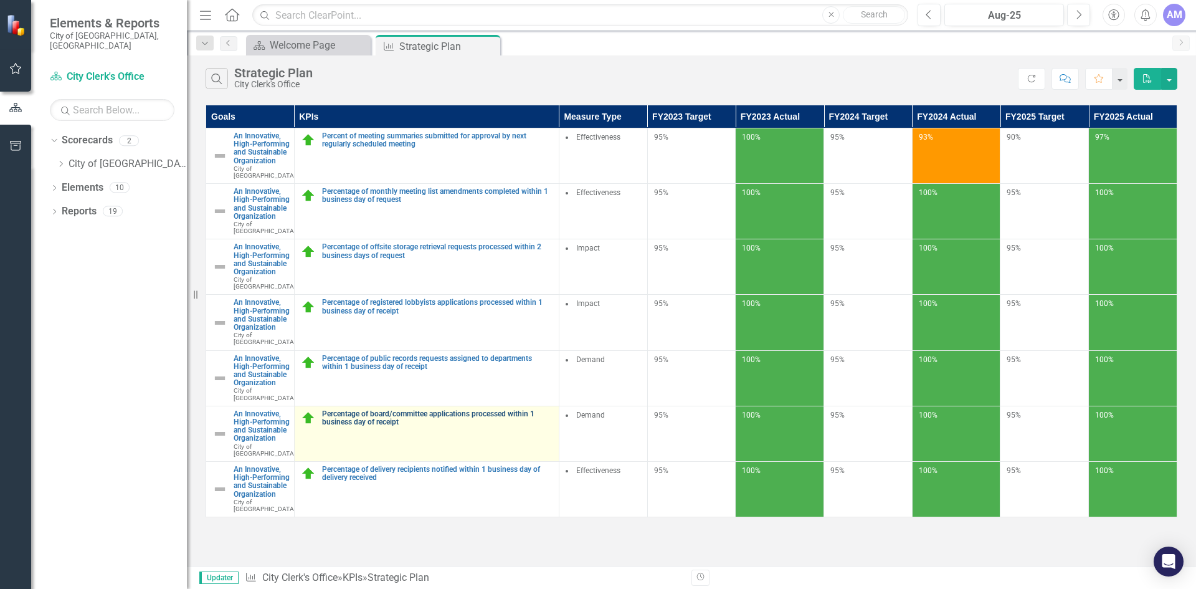
scroll to position [21, 0]
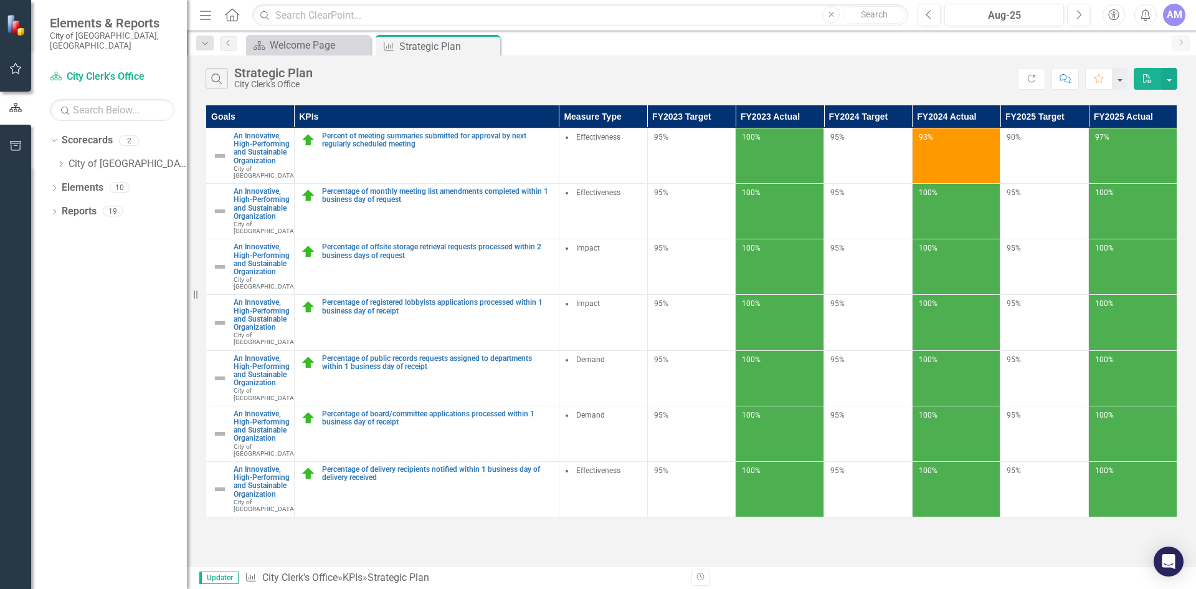
click at [1172, 15] on div "AM" at bounding box center [1174, 15] width 22 height 22
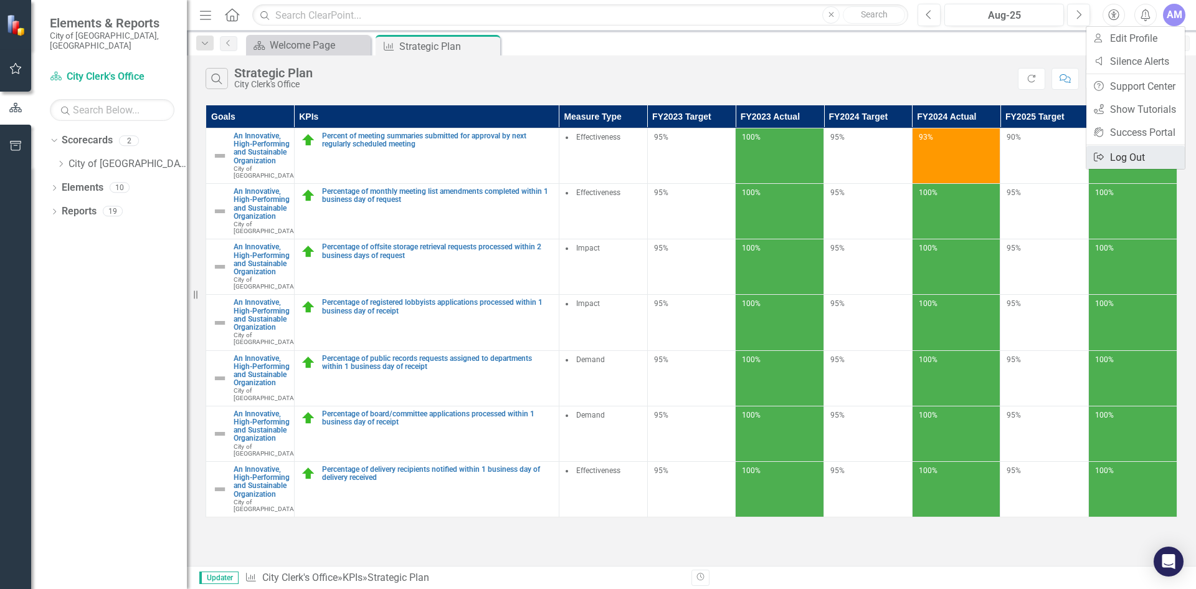
click at [1114, 153] on link "Logout Log Out" at bounding box center [1136, 157] width 98 height 23
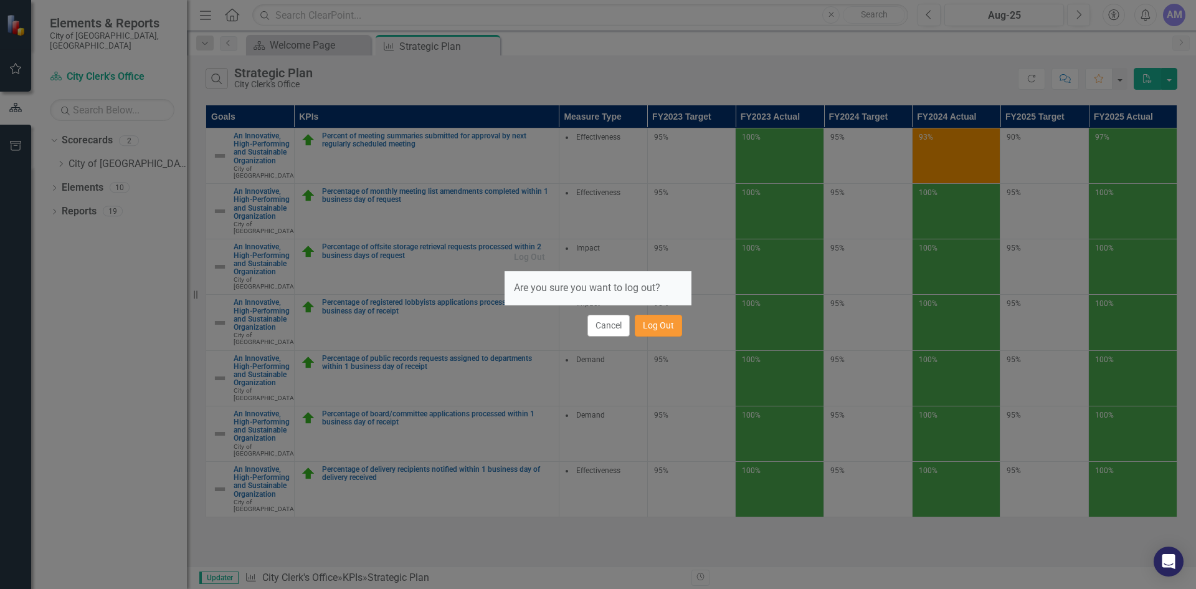
click at [667, 322] on button "Log Out" at bounding box center [658, 326] width 47 height 22
